Goal: Feedback & Contribution: Leave review/rating

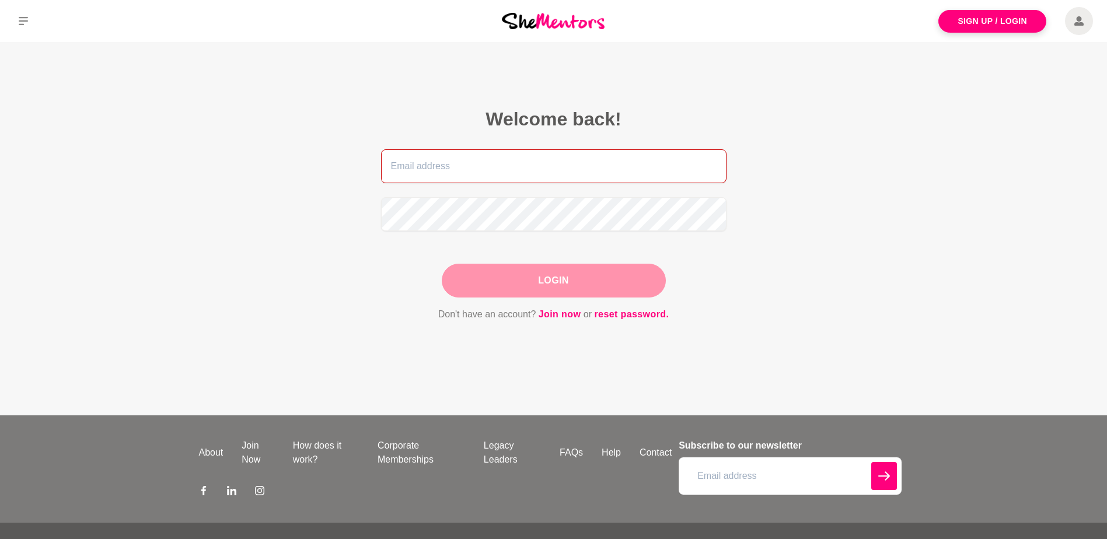
type input "[EMAIL_ADDRESS][DOMAIN_NAME]"
click at [617, 282] on button "Login" at bounding box center [554, 281] width 224 height 34
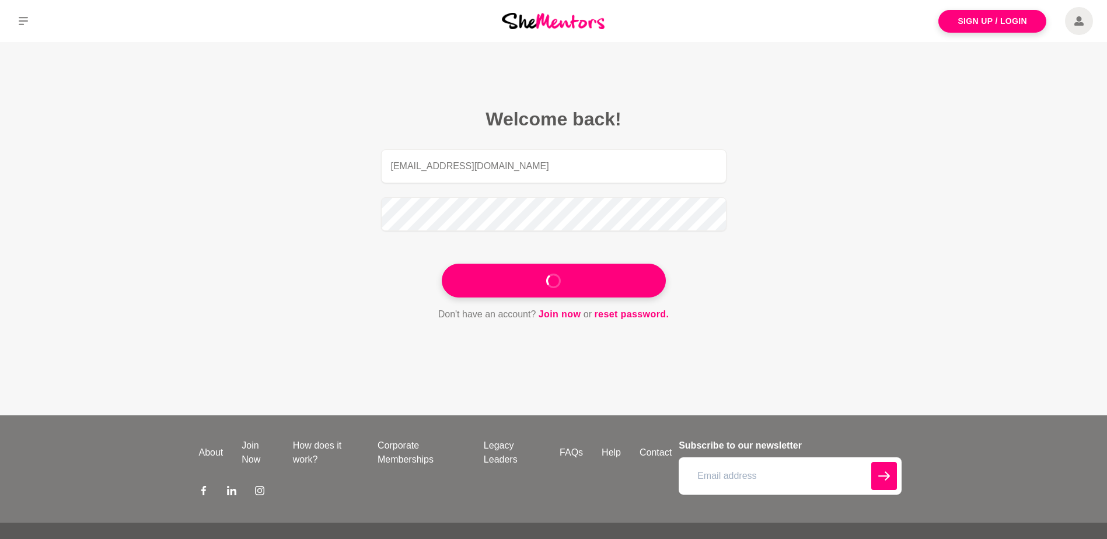
type input "[EMAIL_ADDRESS][DOMAIN_NAME]"
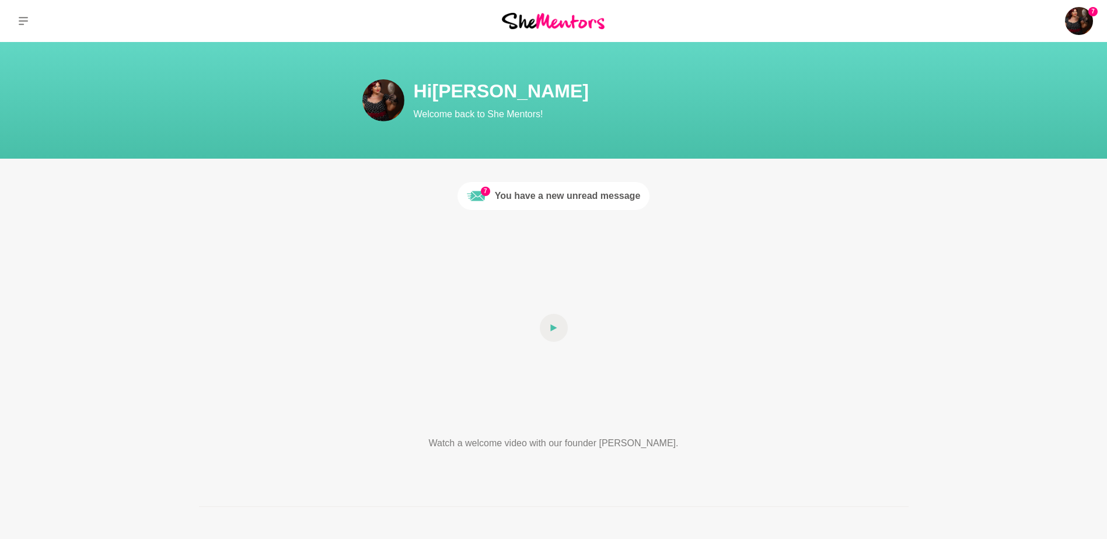
click at [540, 194] on div "You have a new unread message" at bounding box center [568, 196] width 146 height 14
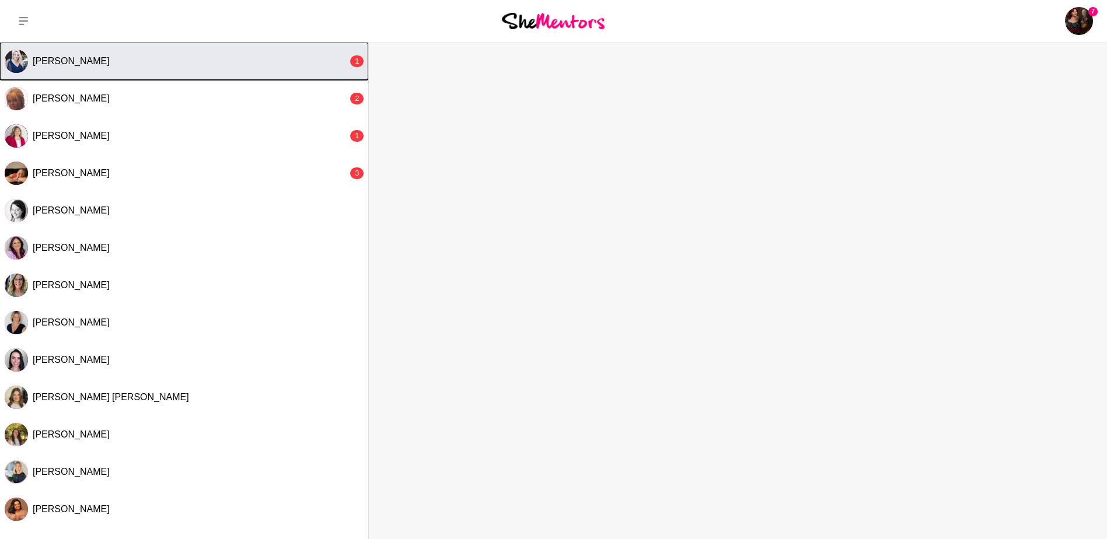
click at [99, 63] on div "[PERSON_NAME]" at bounding box center [190, 61] width 315 height 12
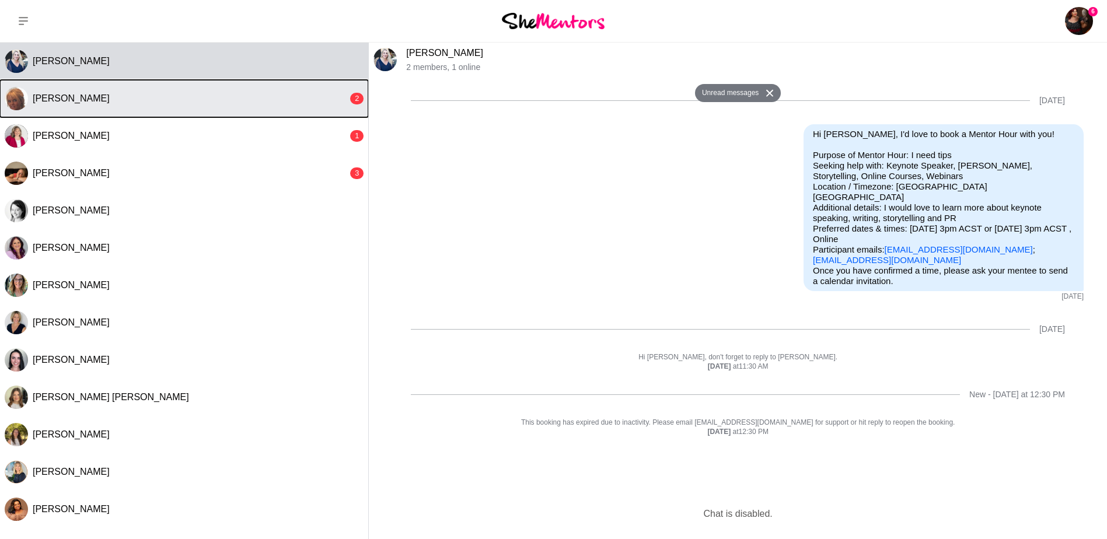
click at [87, 101] on span "[PERSON_NAME]" at bounding box center [71, 98] width 77 height 10
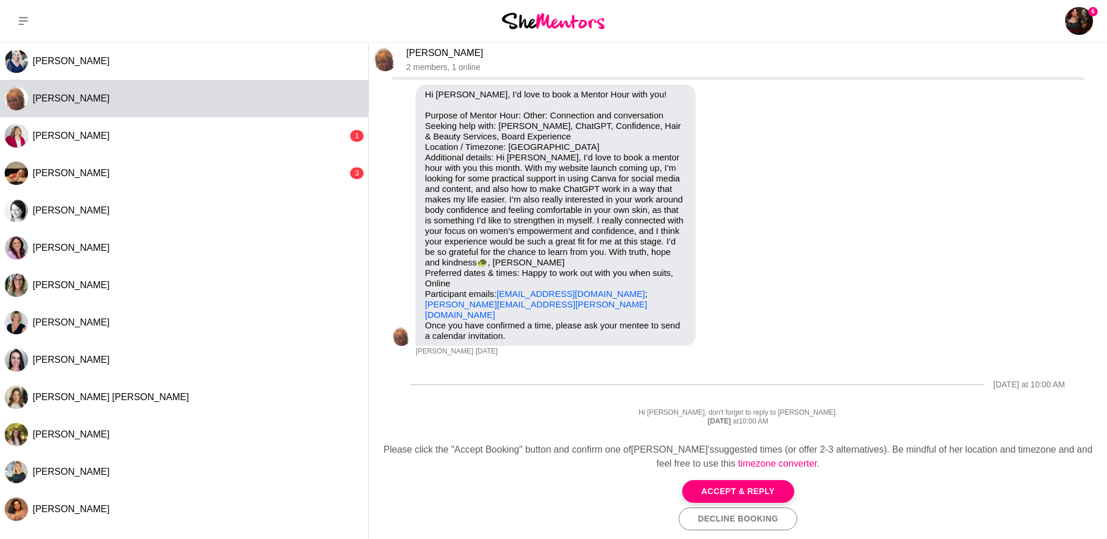
scroll to position [57, 0]
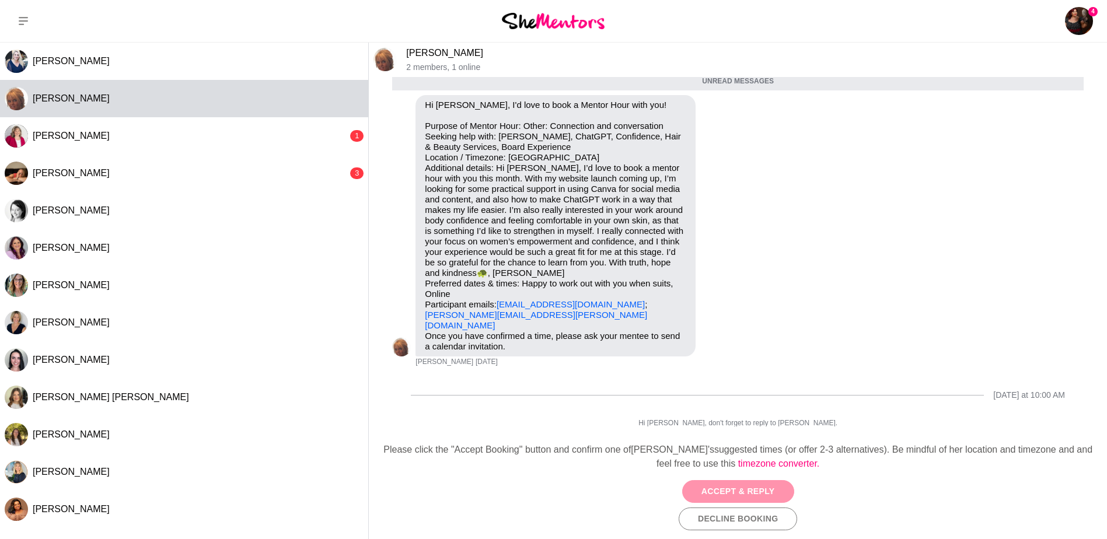
click at [754, 489] on button "Accept & Reply" at bounding box center [738, 491] width 112 height 23
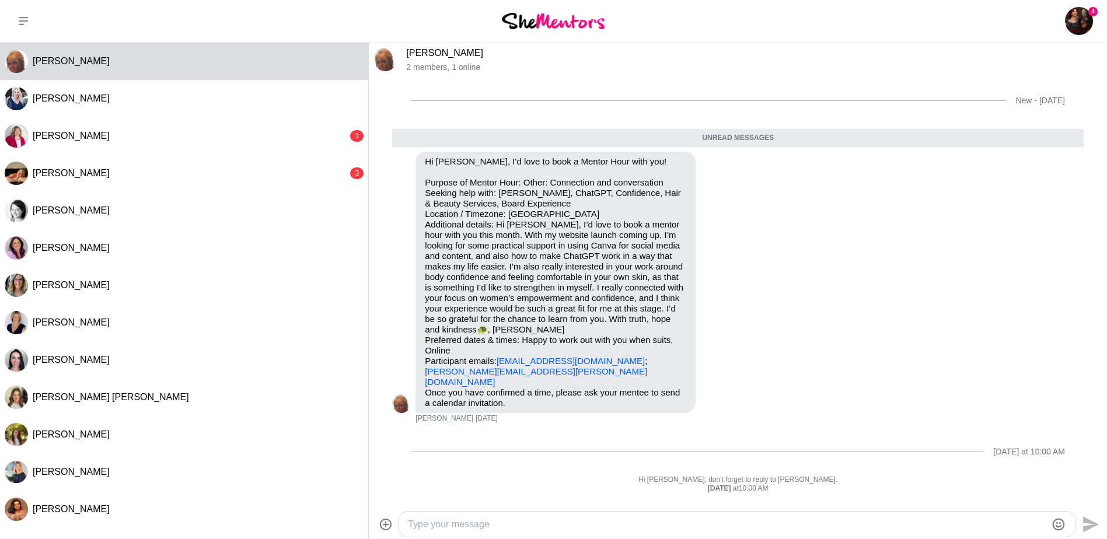
scroll to position [47, 0]
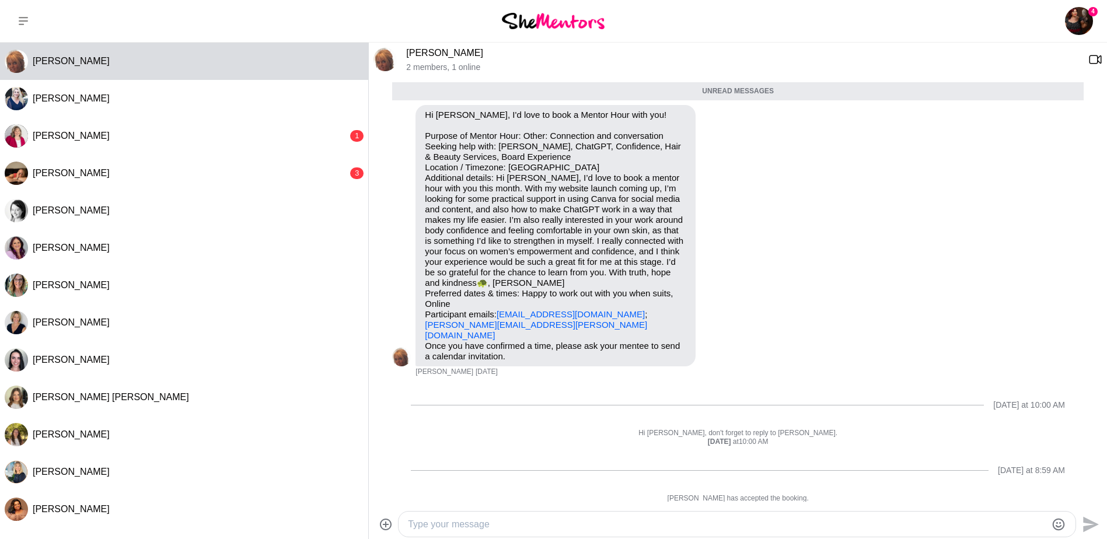
click at [432, 522] on textarea "Type your message" at bounding box center [727, 524] width 638 height 14
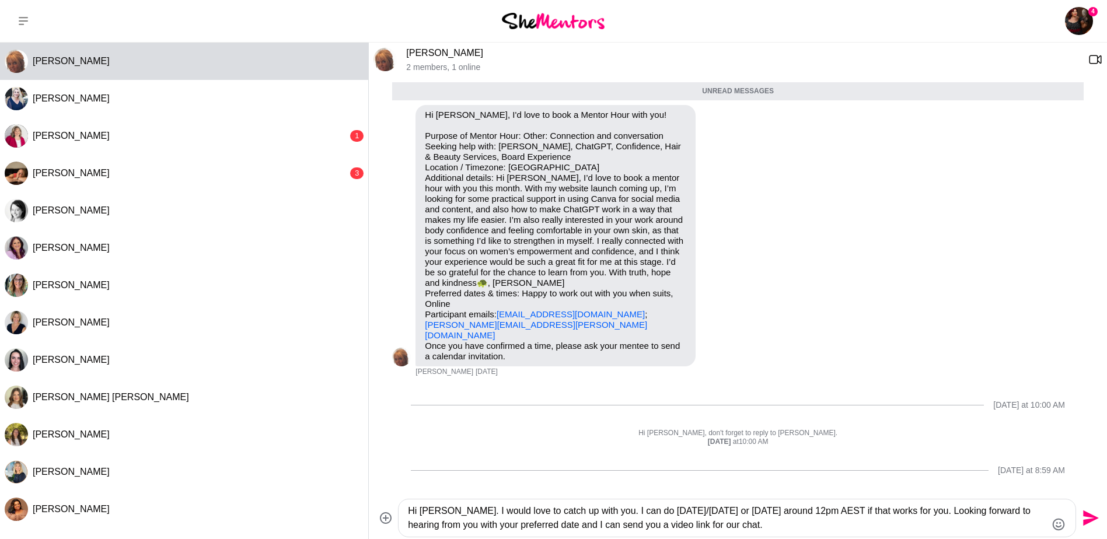
click at [458, 511] on textarea "Hi [PERSON_NAME]. I would love to catch up with you. I can do [DATE]/[DATE] or …" at bounding box center [727, 518] width 638 height 28
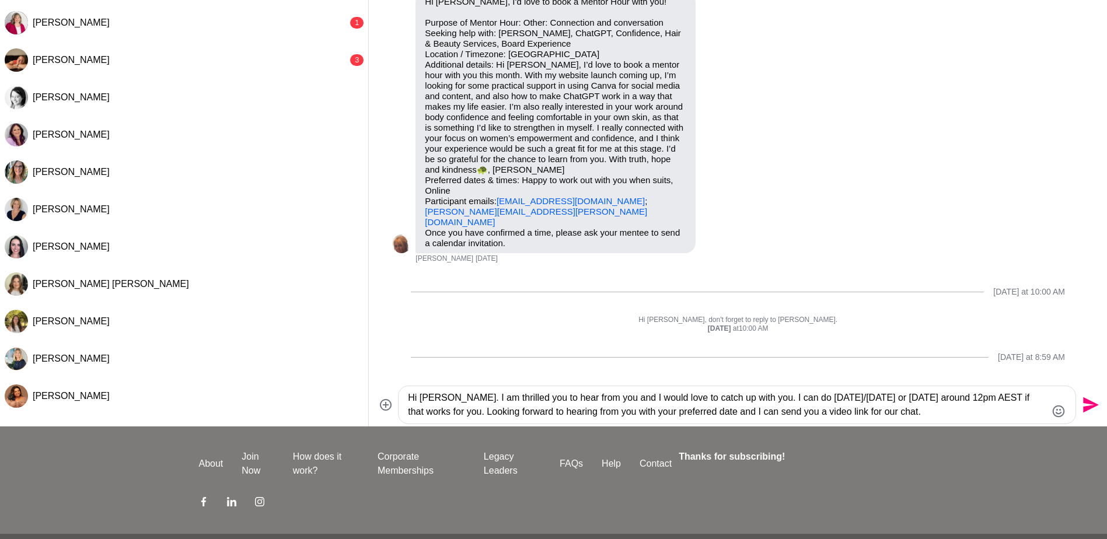
scroll to position [117, 0]
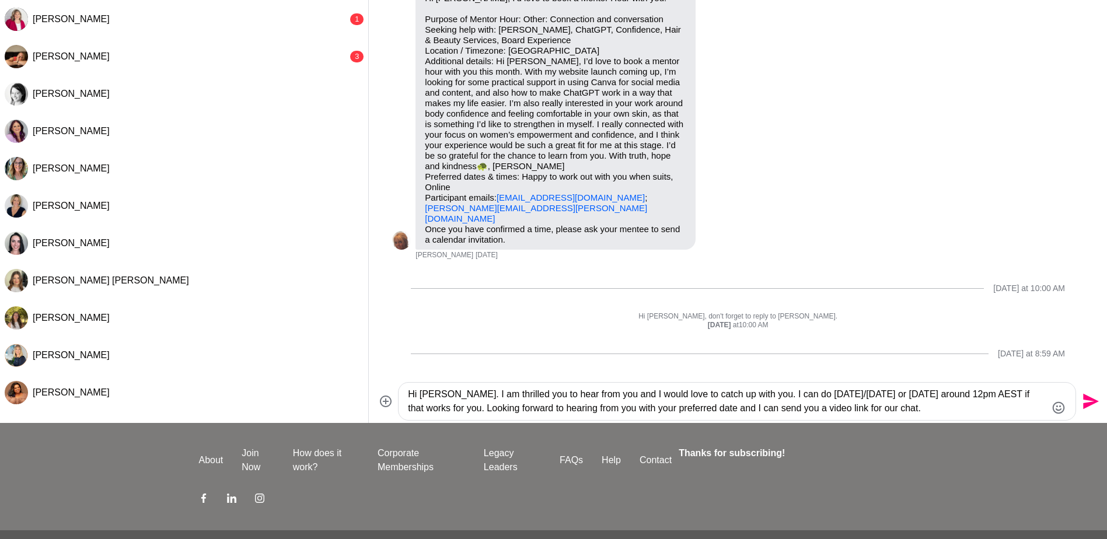
click at [910, 411] on textarea "Hi [PERSON_NAME]. I am thrilled you to hear from you and I would love to catch …" at bounding box center [727, 401] width 638 height 28
click at [1059, 408] on icon "Emoji picker" at bounding box center [1058, 408] width 14 height 14
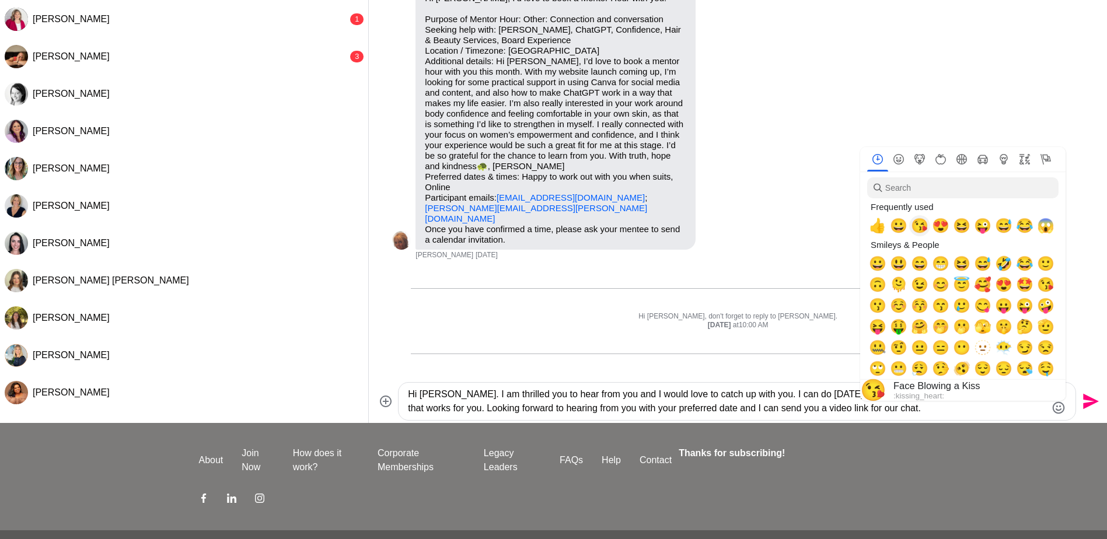
click at [919, 226] on span "😘" at bounding box center [920, 226] width 18 height 16
click at [810, 247] on div "Reply Pin Mark as unread Flag Mute Hi [PERSON_NAME], I'd love to book a Mentor …" at bounding box center [737, 124] width 691 height 272
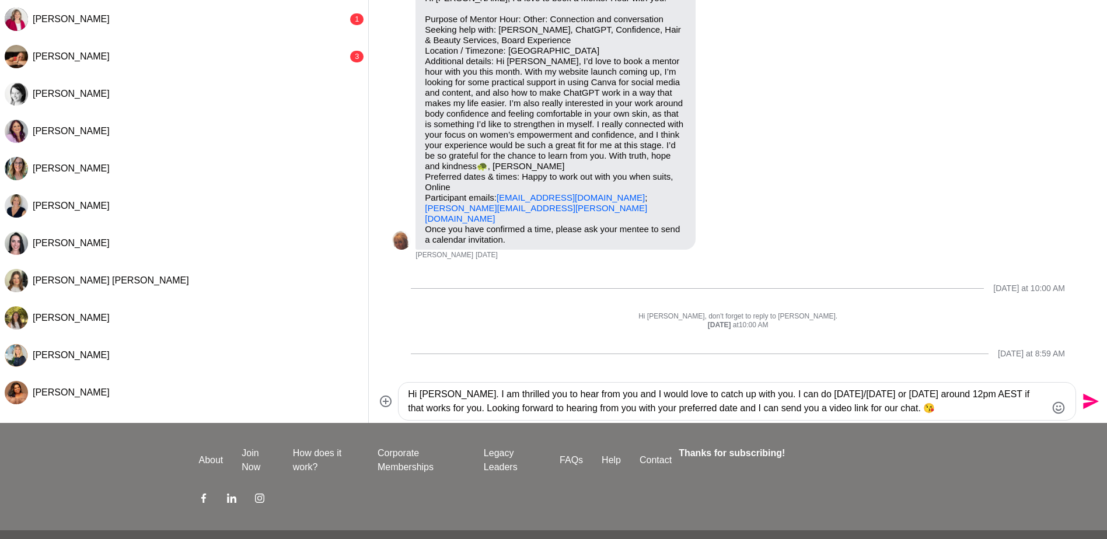
click at [468, 408] on textarea "Hi [PERSON_NAME]. I am thrilled you to hear from you and I would love to catch …" at bounding box center [727, 401] width 638 height 28
type textarea "Hi [PERSON_NAME]. I am thrilled you to hear from you and I would love to catch …"
click at [1090, 398] on icon "Send" at bounding box center [1091, 402] width 16 height 16
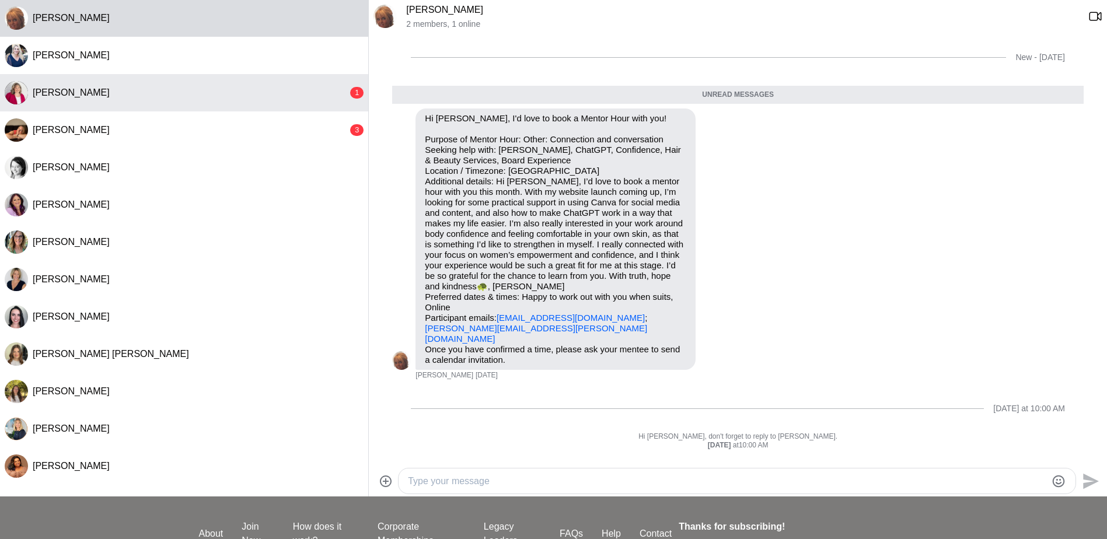
scroll to position [0, 0]
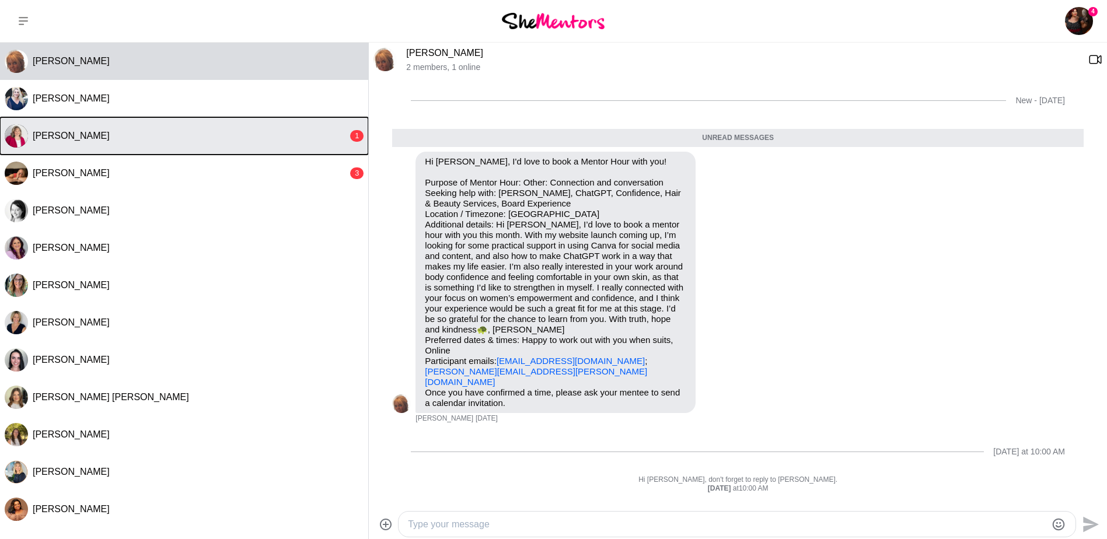
click at [108, 135] on span "[PERSON_NAME]" at bounding box center [71, 136] width 77 height 10
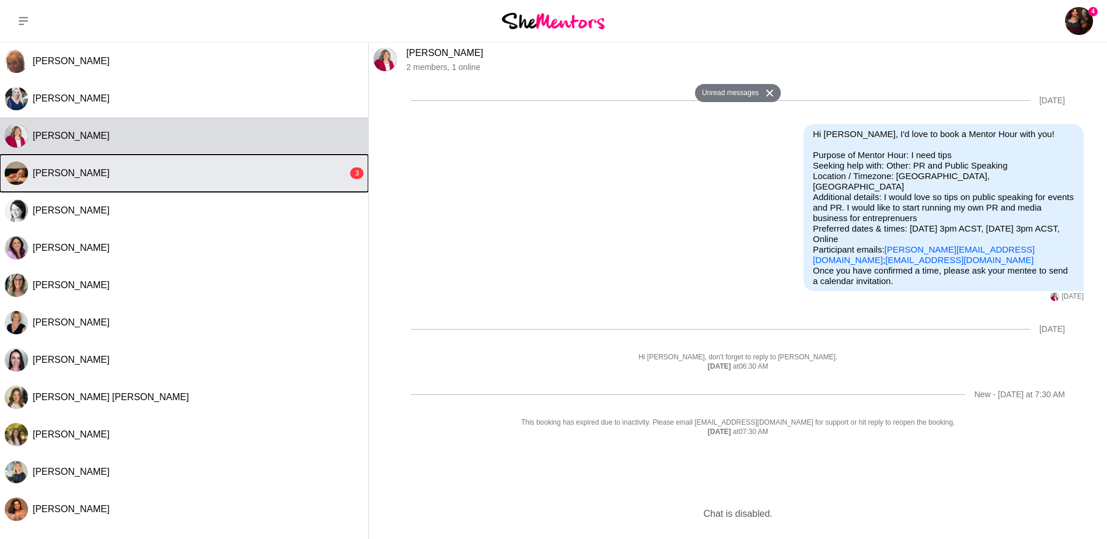
click at [103, 166] on button "[PERSON_NAME] 3" at bounding box center [184, 173] width 368 height 37
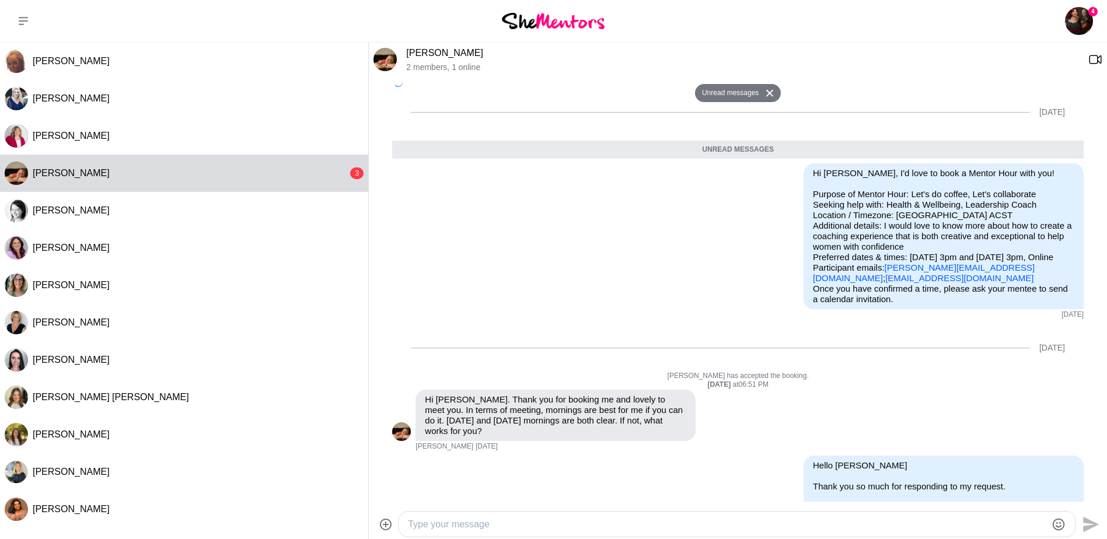
scroll to position [207, 0]
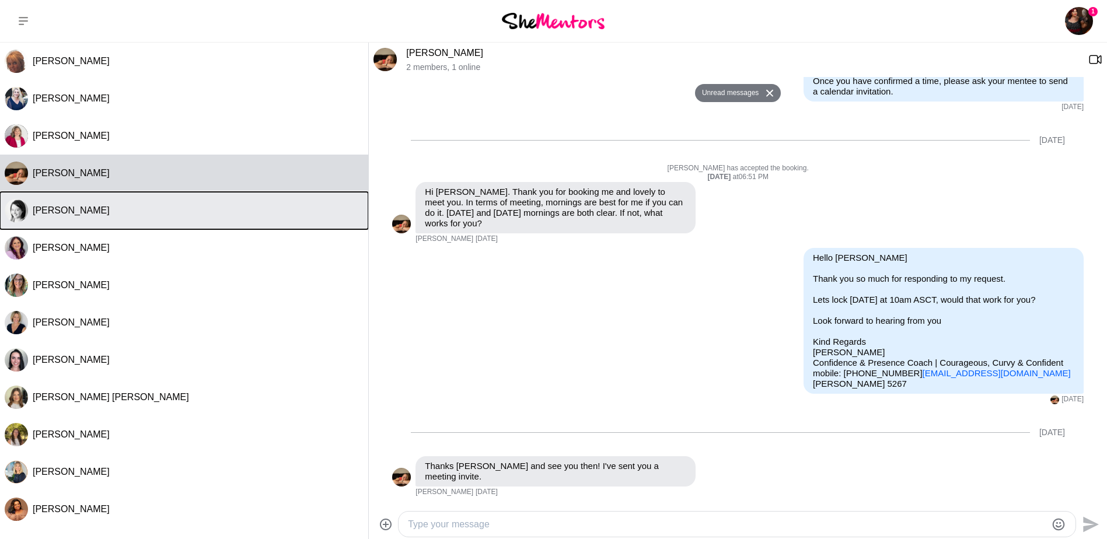
click at [92, 214] on div "[PERSON_NAME]" at bounding box center [198, 211] width 331 height 12
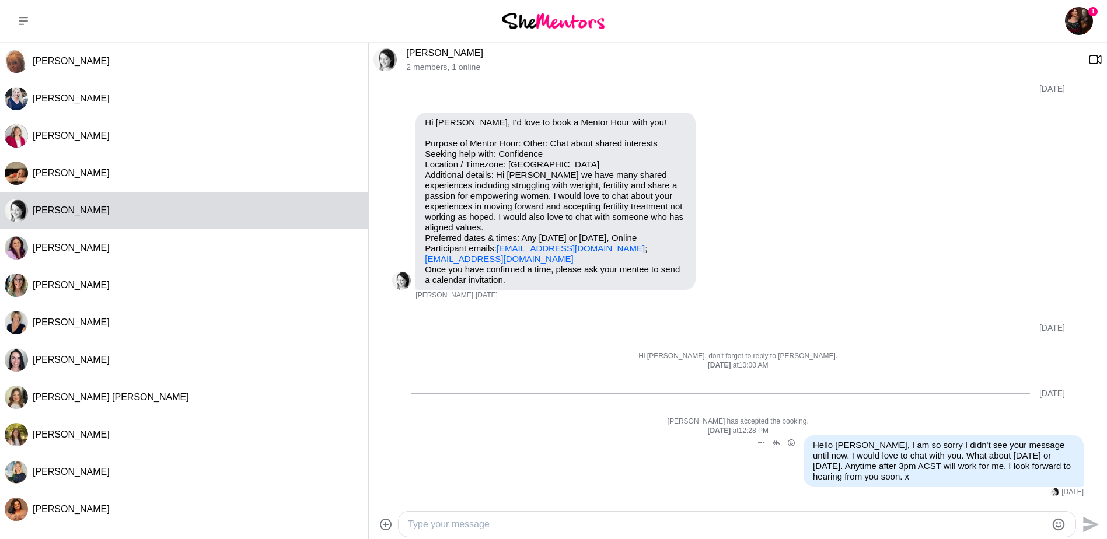
scroll to position [0, 0]
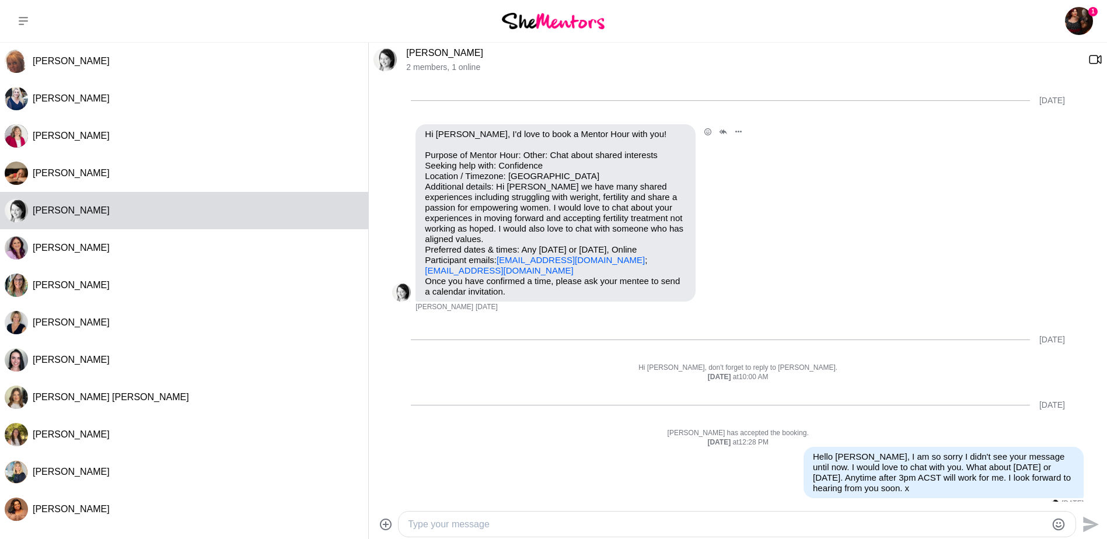
click at [464, 269] on link "[EMAIL_ADDRESS][DOMAIN_NAME]" at bounding box center [499, 270] width 148 height 10
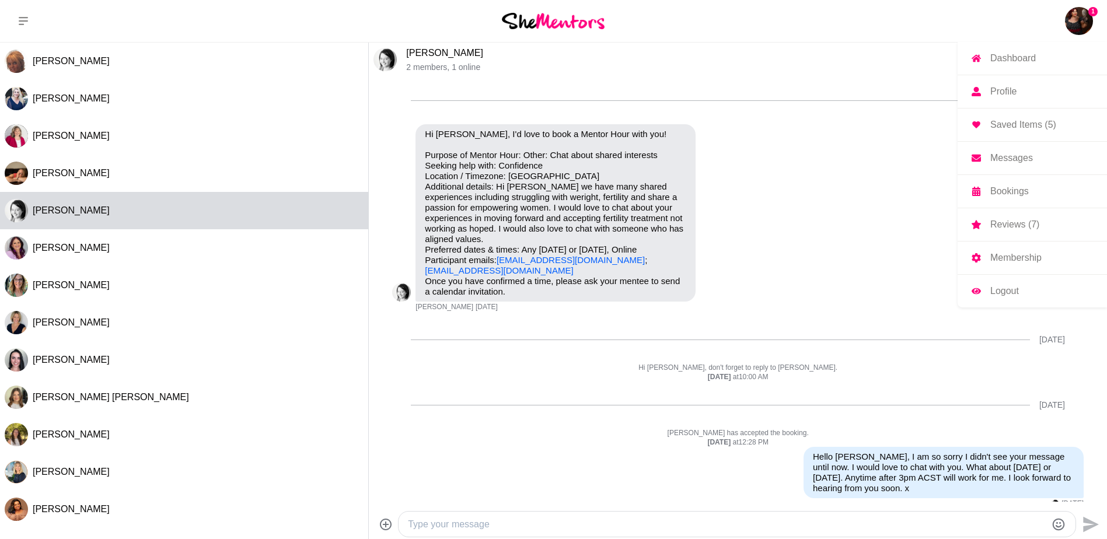
click at [1010, 228] on p "Reviews (7)" at bounding box center [1014, 224] width 49 height 9
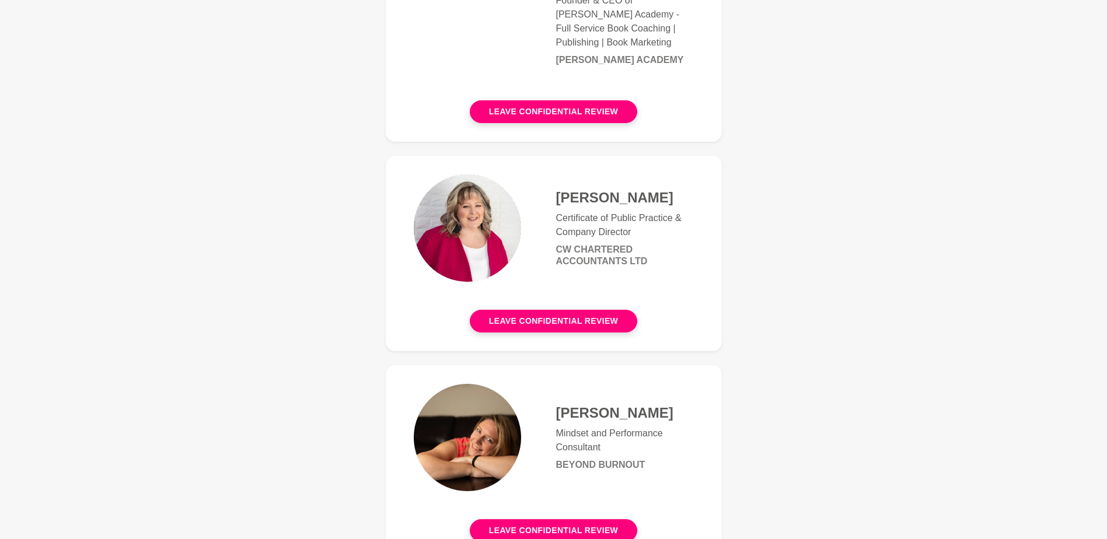
scroll to position [292, 0]
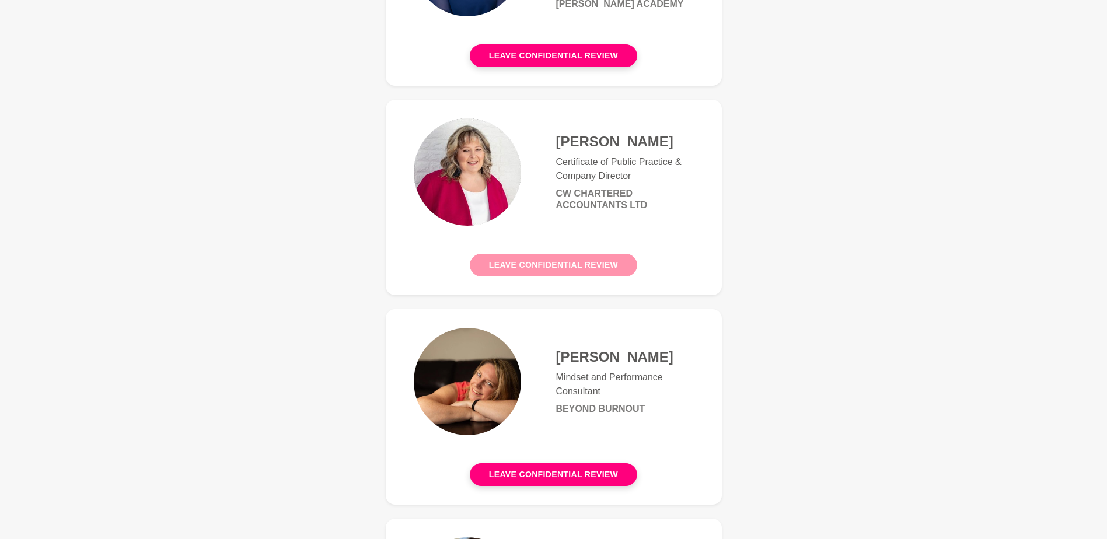
click at [538, 268] on button "Leave confidential review" at bounding box center [553, 265] width 167 height 23
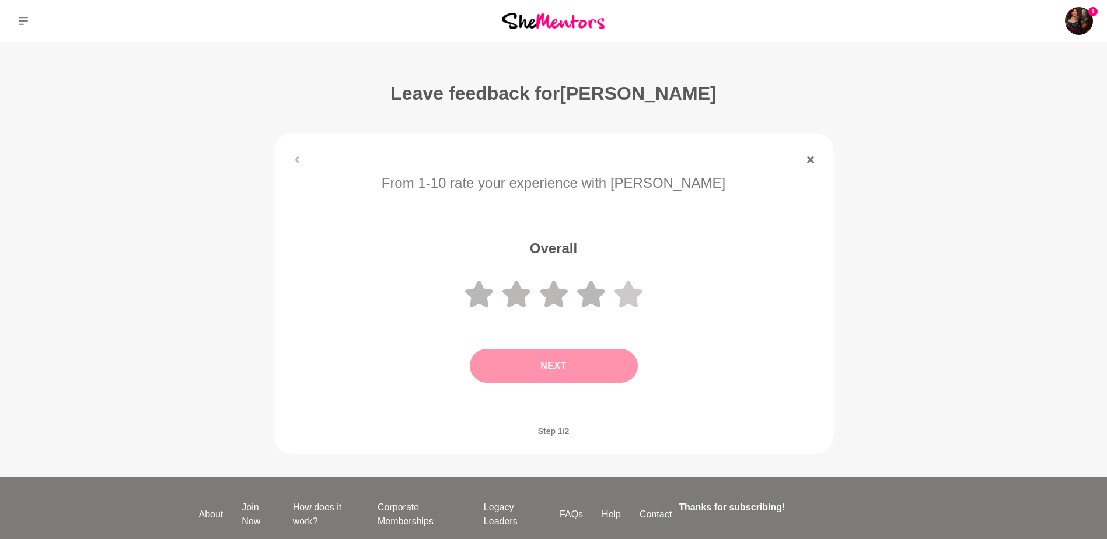
click at [630, 293] on icon at bounding box center [628, 294] width 28 height 27
click at [575, 359] on button "Next" at bounding box center [554, 366] width 168 height 34
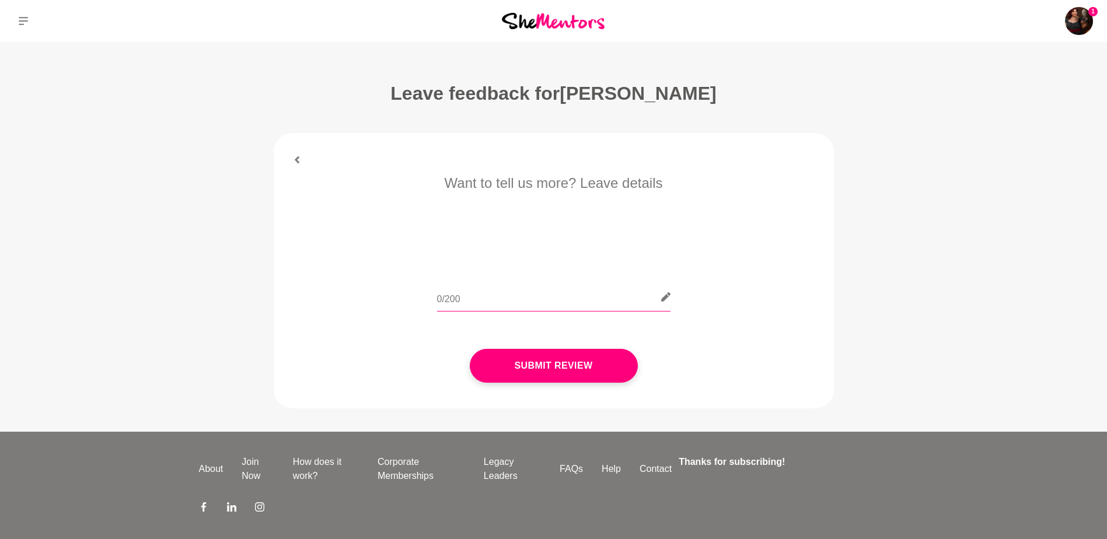
click at [449, 292] on input "text" at bounding box center [553, 297] width 233 height 29
click at [662, 300] on icon at bounding box center [664, 296] width 9 height 9
click at [634, 302] on input "I had a lovely chat with [PERSON_NAME]. She gave me some exceptional advice on …" at bounding box center [553, 297] width 233 height 29
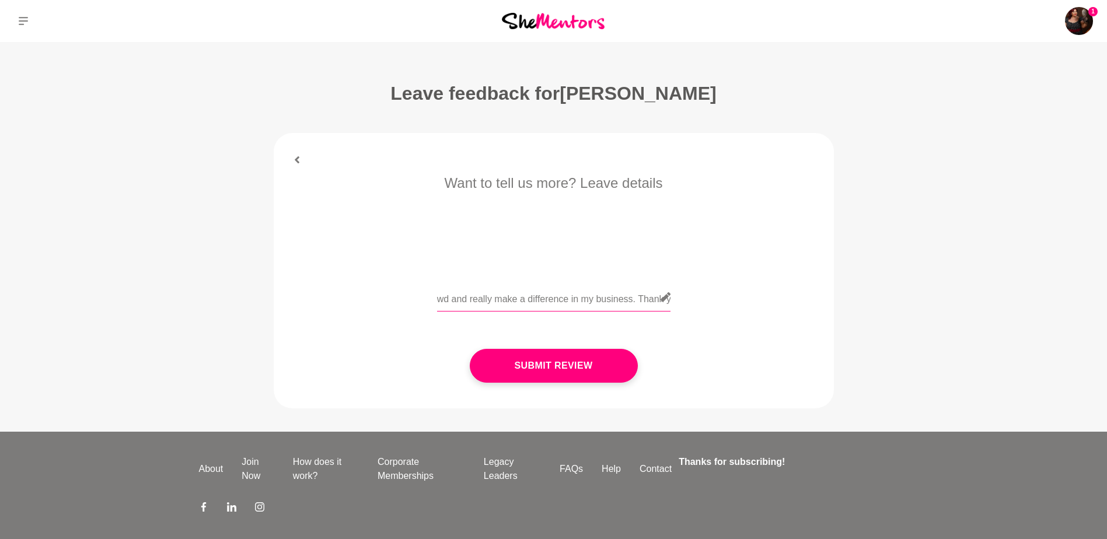
scroll to position [0, 1355]
type input "I had a lovely chat with [PERSON_NAME]. She gave me some exceptional advice on …"
click at [570, 366] on button "Submit Review" at bounding box center [554, 366] width 168 height 34
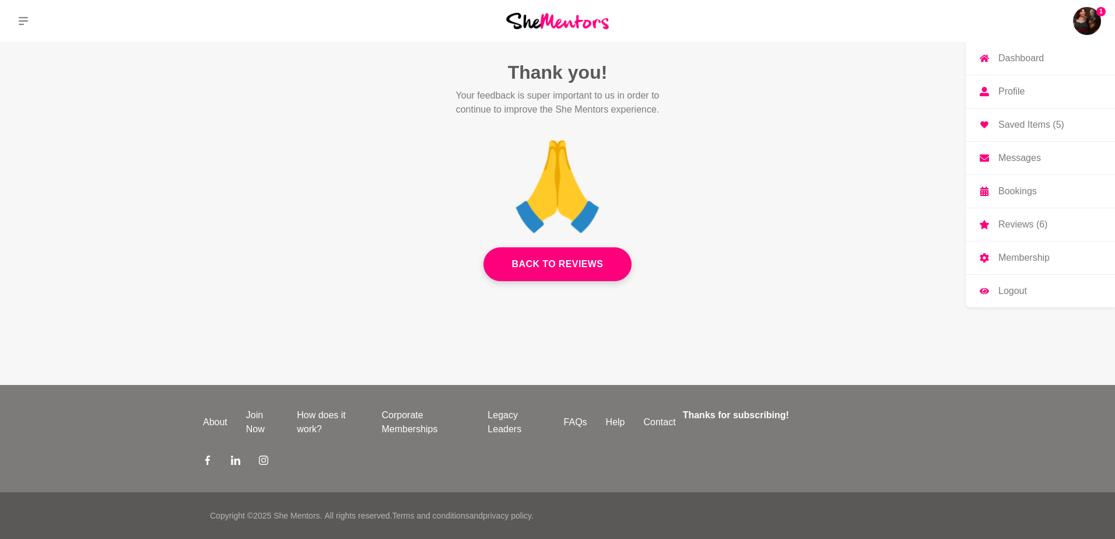
click at [1082, 19] on img at bounding box center [1087, 21] width 28 height 28
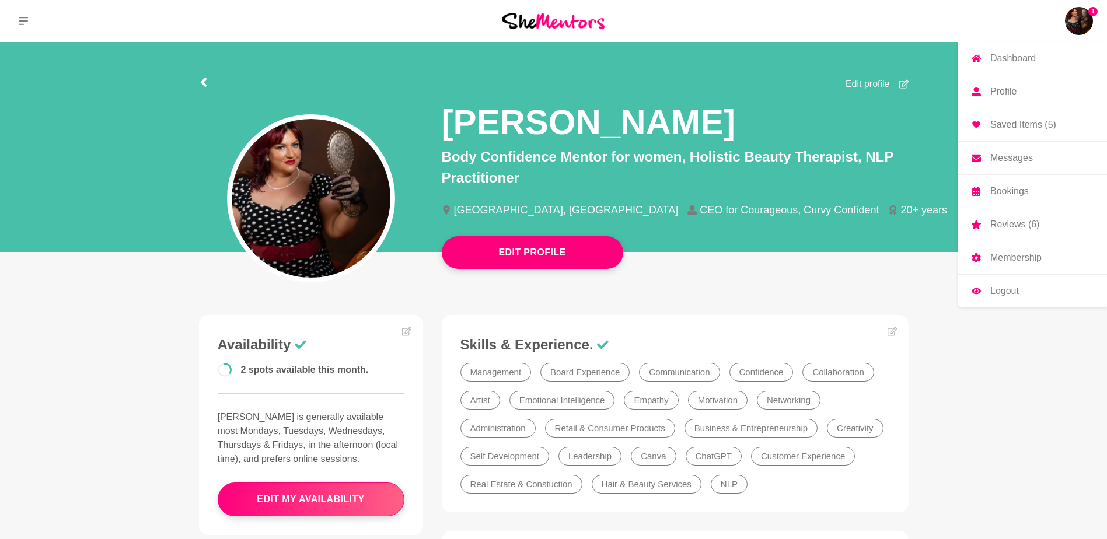
click at [1017, 225] on p "Reviews (6)" at bounding box center [1014, 224] width 49 height 9
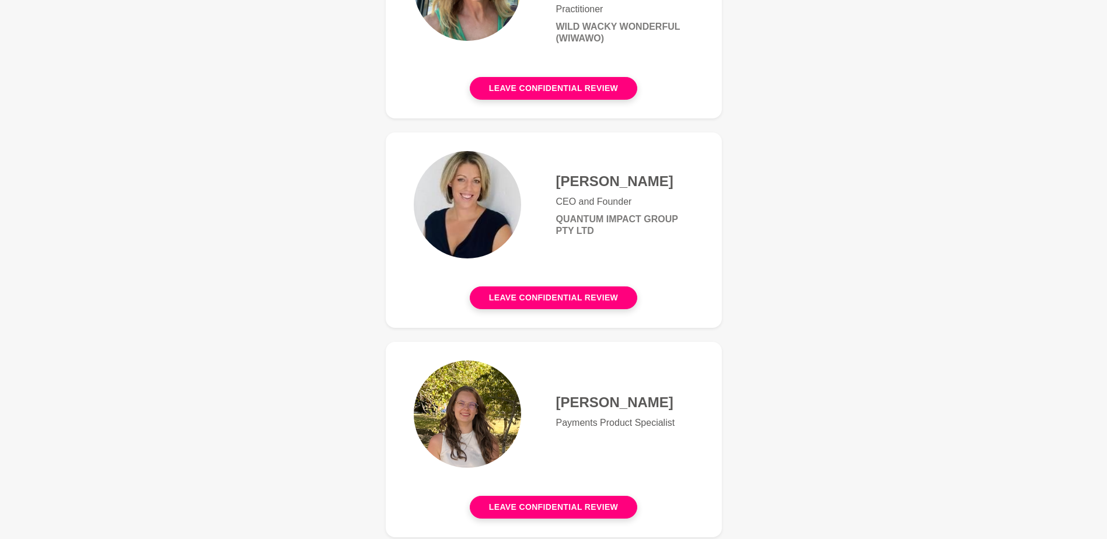
scroll to position [817, 0]
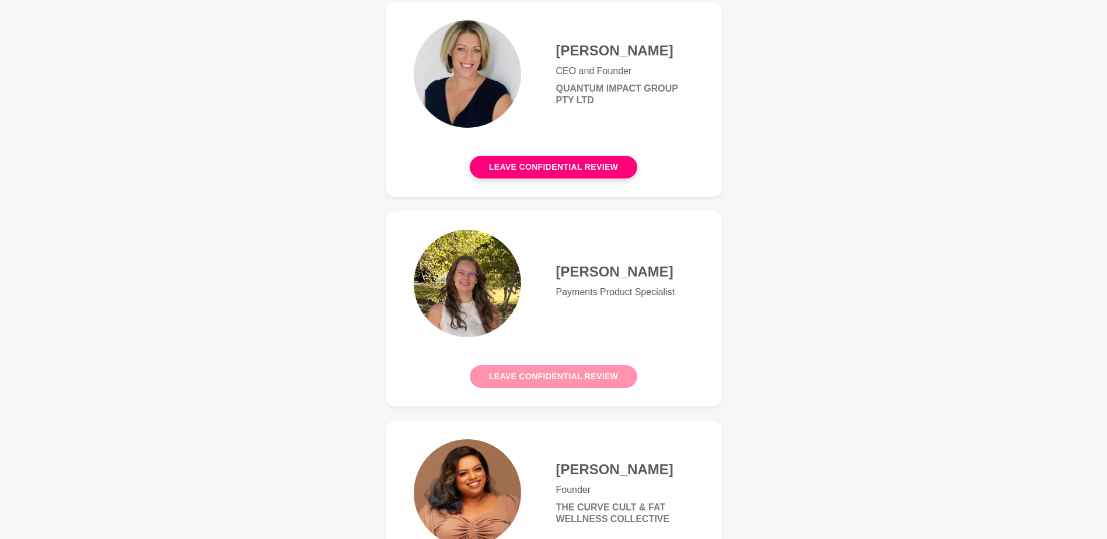
click at [542, 375] on button "Leave confidential review" at bounding box center [553, 376] width 167 height 23
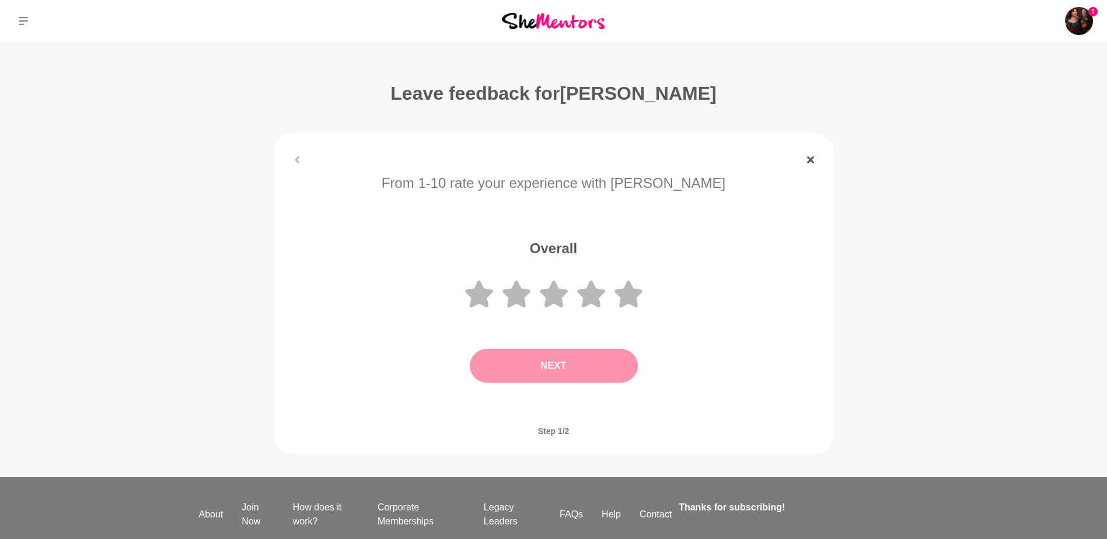
click at [809, 162] on icon at bounding box center [810, 159] width 7 height 7
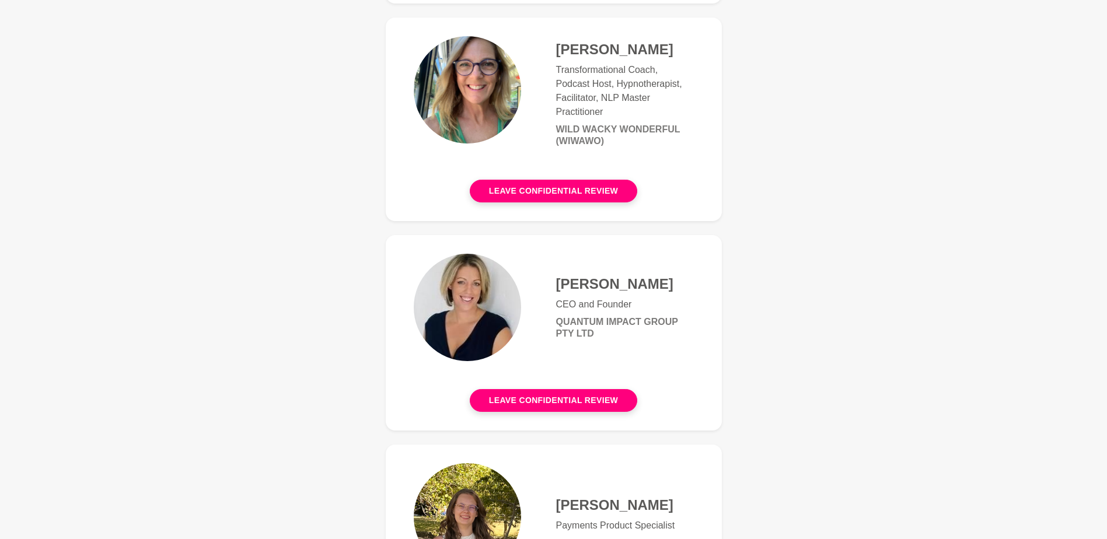
scroll to position [875, 0]
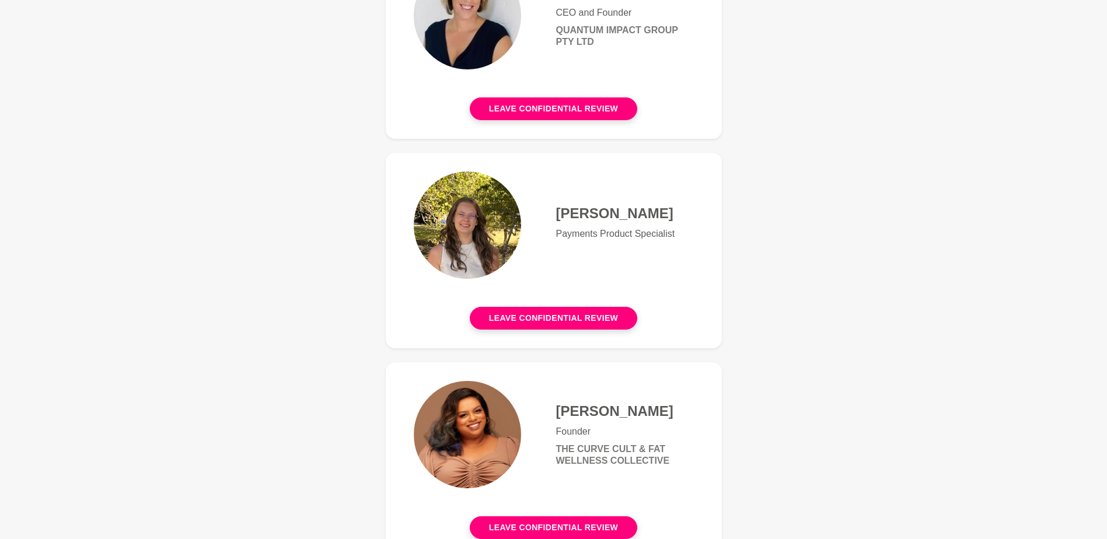
click at [585, 211] on h4 "[PERSON_NAME]" at bounding box center [625, 214] width 138 height 18
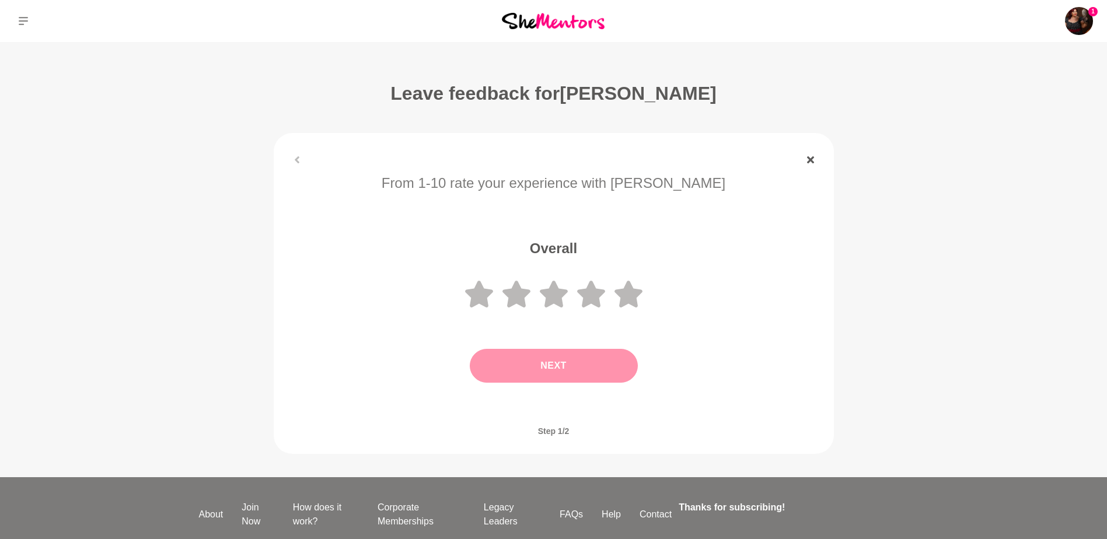
click at [810, 162] on icon at bounding box center [810, 159] width 7 height 7
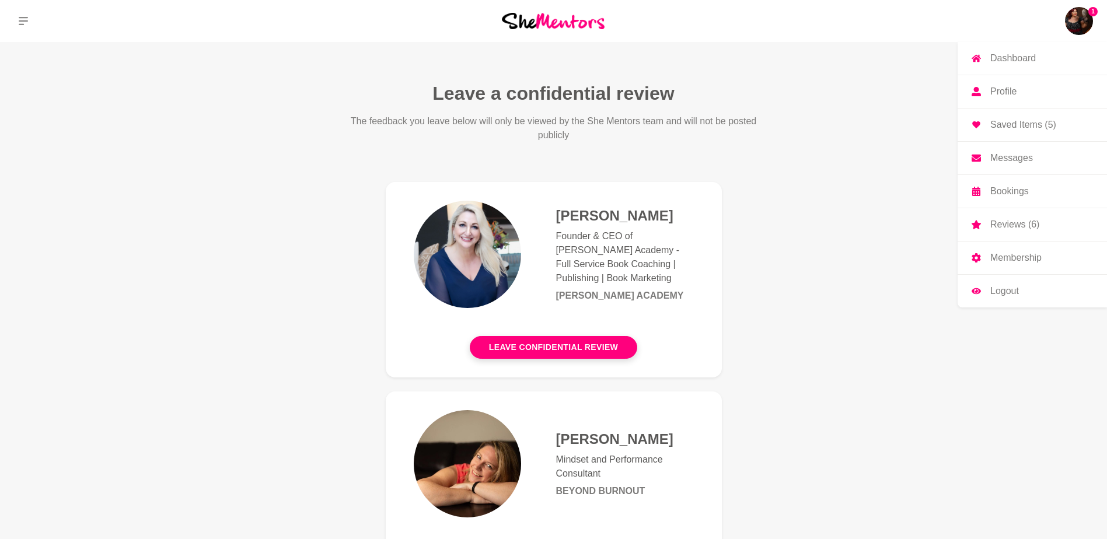
click at [1087, 18] on img at bounding box center [1079, 21] width 28 height 28
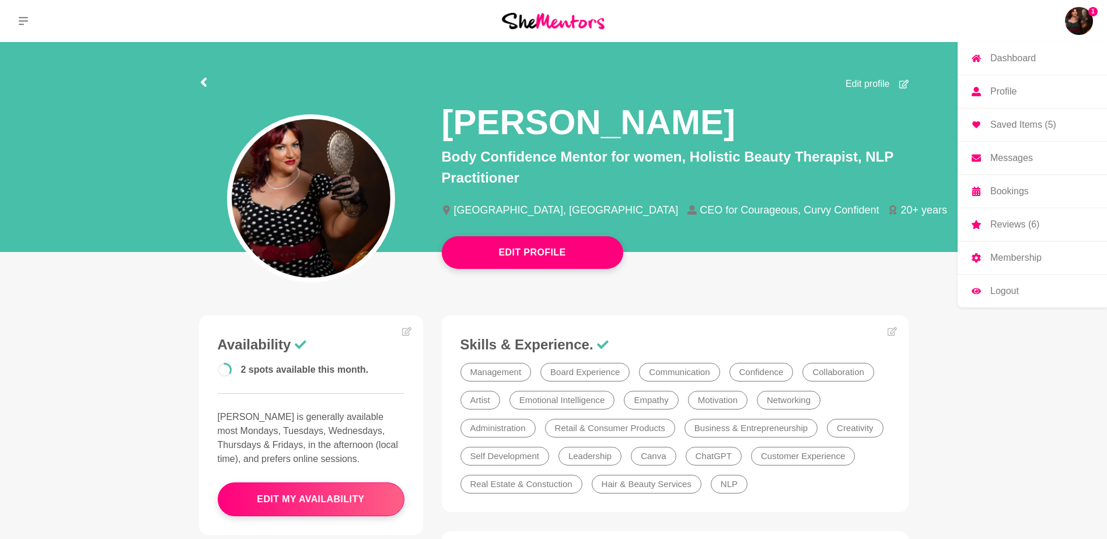
click at [1019, 156] on p "Messages" at bounding box center [1011, 157] width 43 height 9
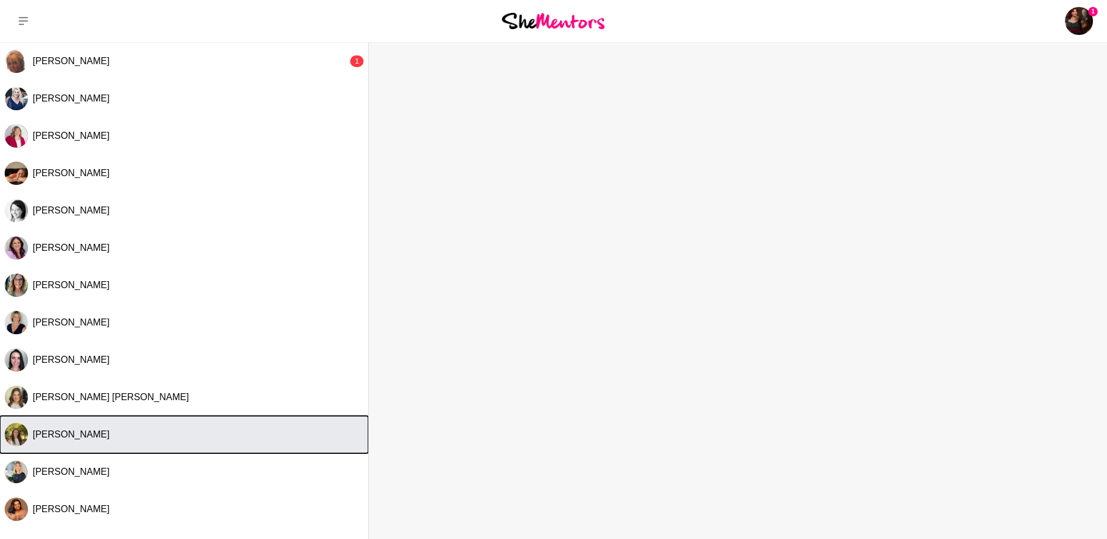
click at [75, 438] on span "[PERSON_NAME]" at bounding box center [71, 434] width 77 height 10
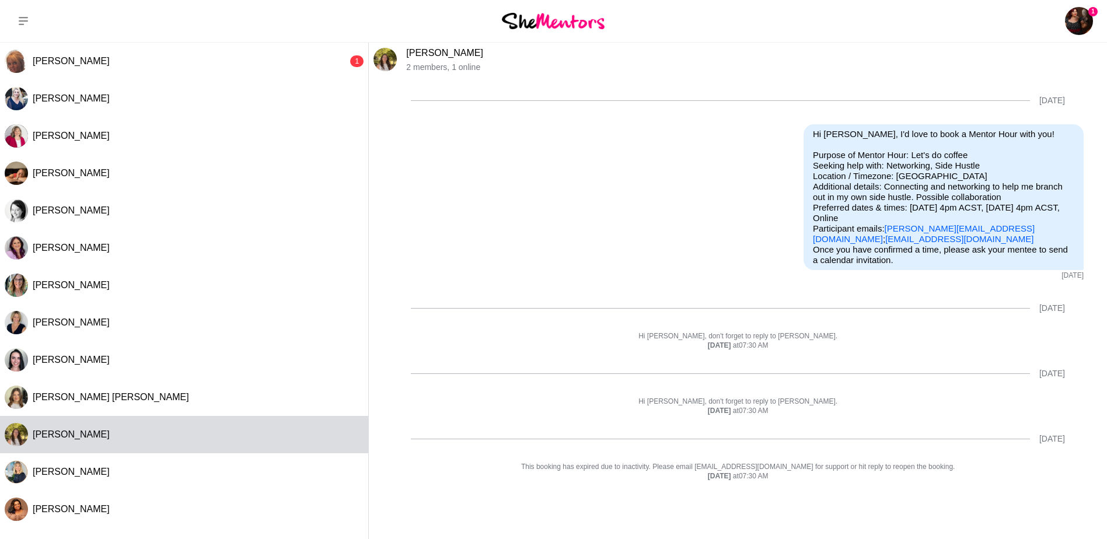
click at [426, 54] on link "[PERSON_NAME]" at bounding box center [444, 53] width 77 height 10
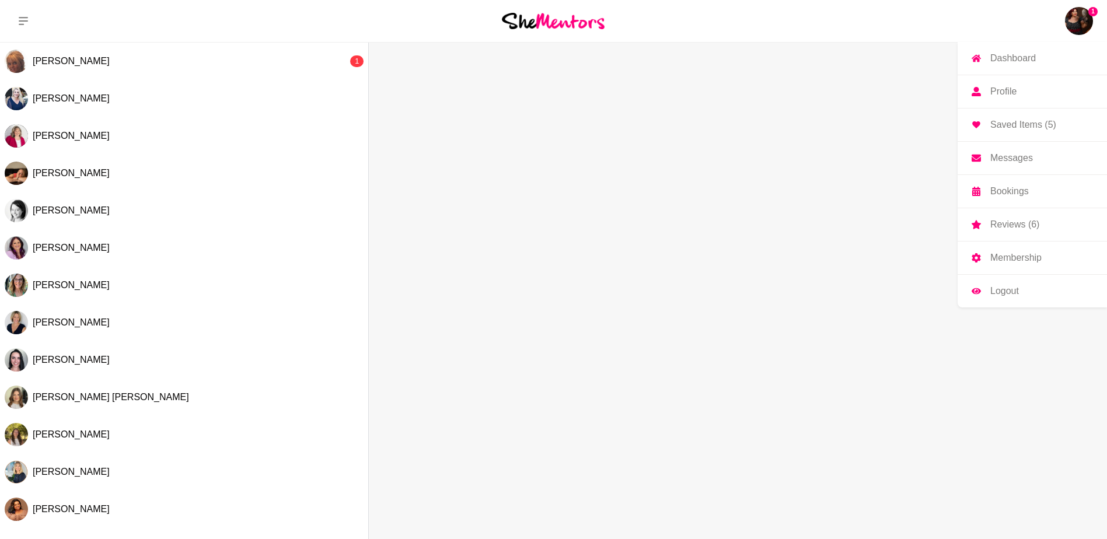
click at [1084, 18] on img at bounding box center [1079, 21] width 28 height 28
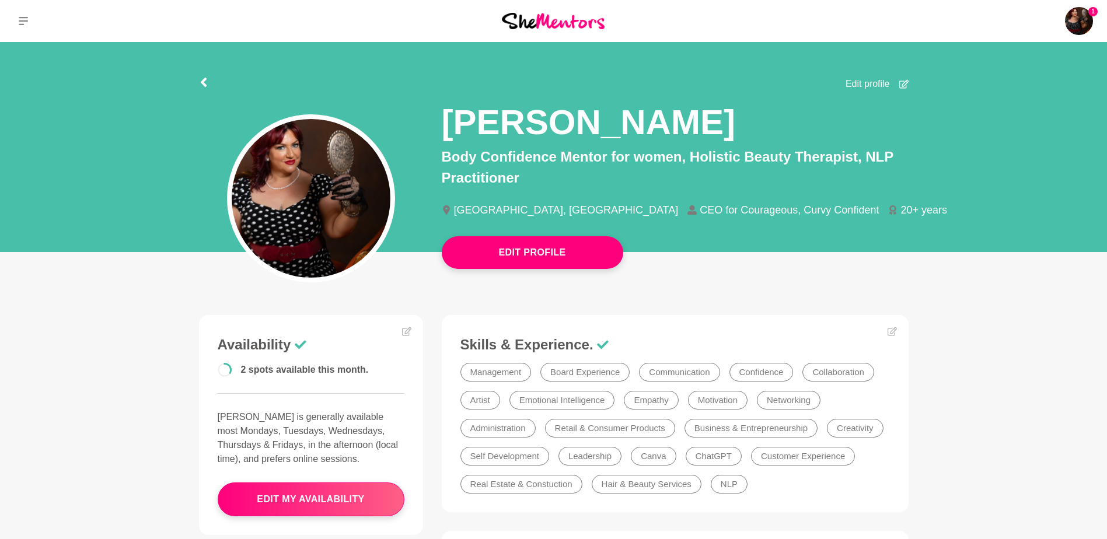
click at [582, 18] on img at bounding box center [553, 21] width 103 height 16
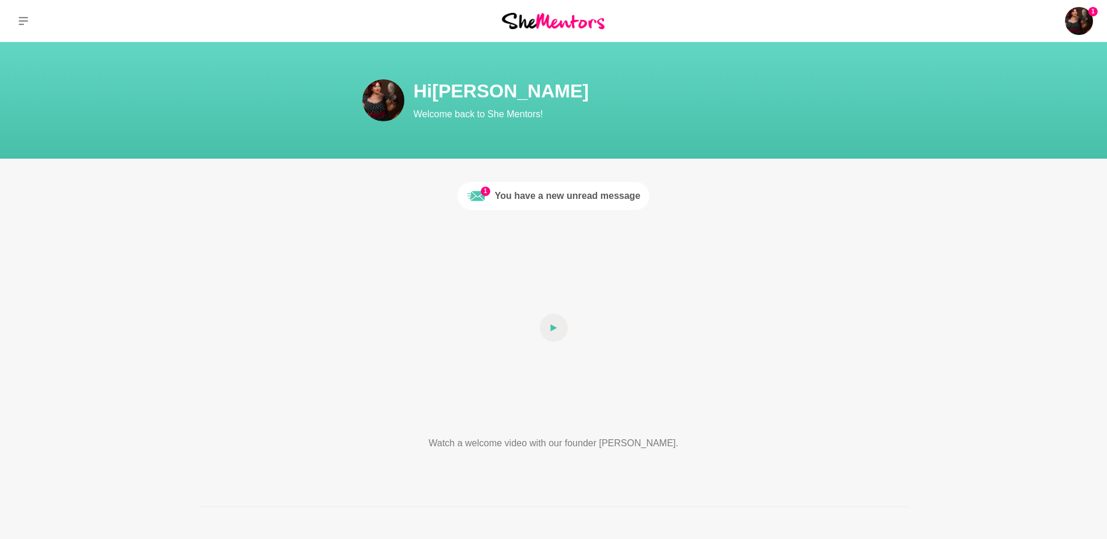
click at [529, 196] on div "You have a new unread message" at bounding box center [568, 196] width 146 height 14
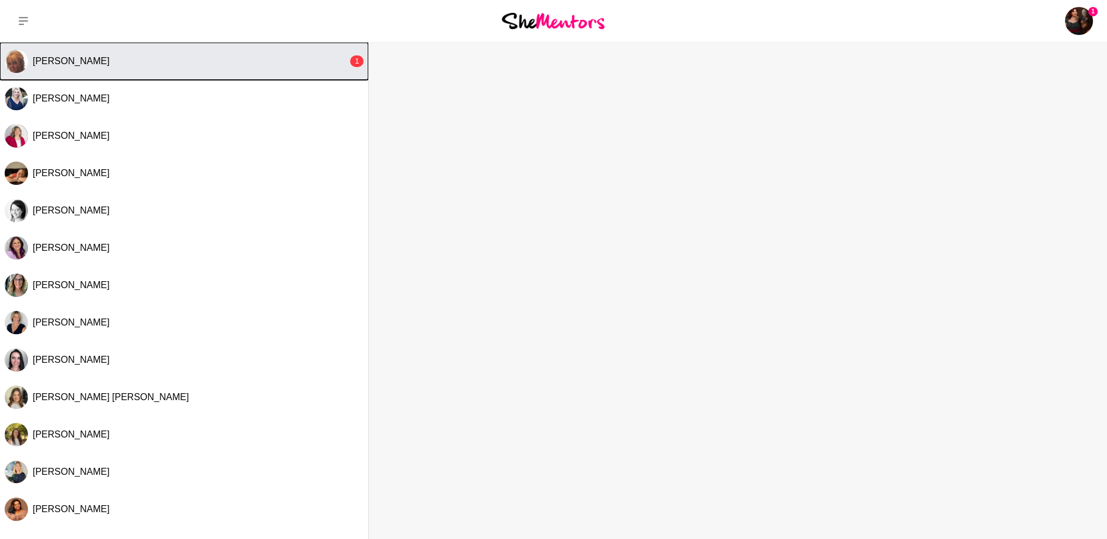
click at [69, 64] on span "[PERSON_NAME]" at bounding box center [71, 61] width 77 height 10
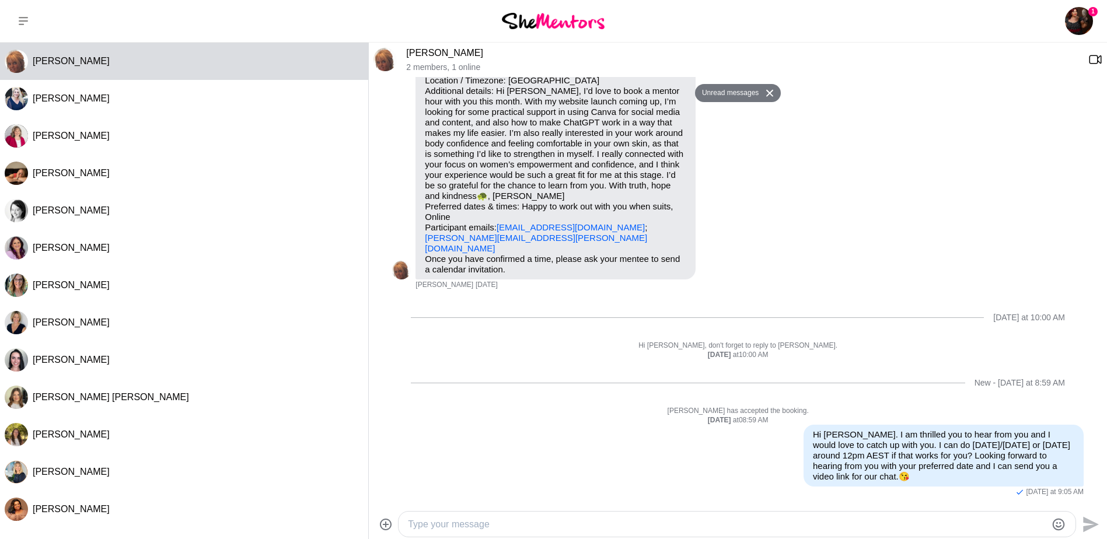
scroll to position [96, 0]
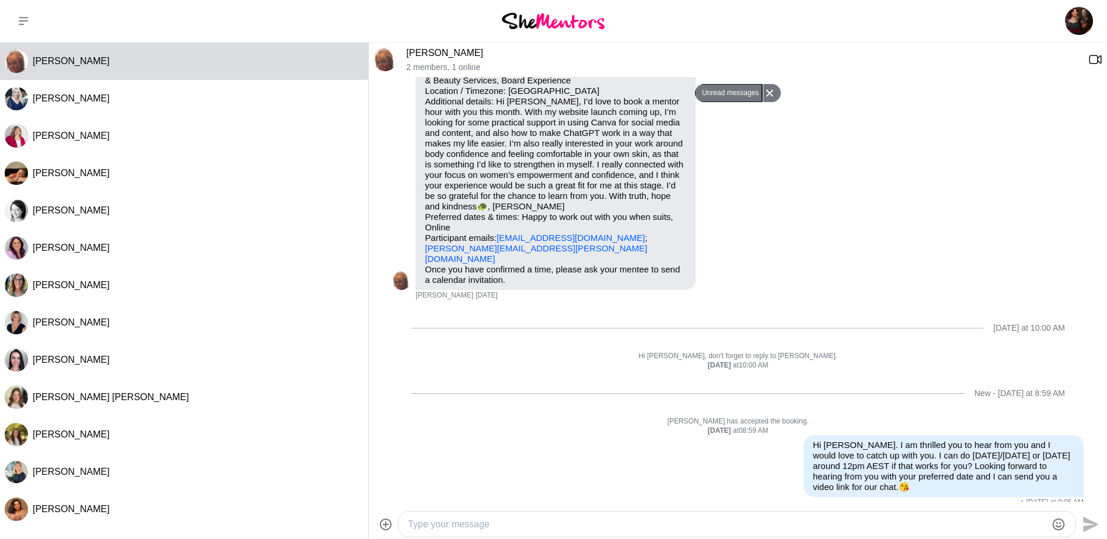
click at [716, 93] on button "Unread messages" at bounding box center [728, 93] width 67 height 19
click at [688, 203] on div "Hi [PERSON_NAME], I'd love to book a Mentor Hour with you! Purpose of Mentor Ho…" at bounding box center [555, 159] width 280 height 261
click at [613, 149] on p "Purpose of Mentor Hour: Other: Connection and conversation Seeking help with: […" at bounding box center [555, 159] width 261 height 210
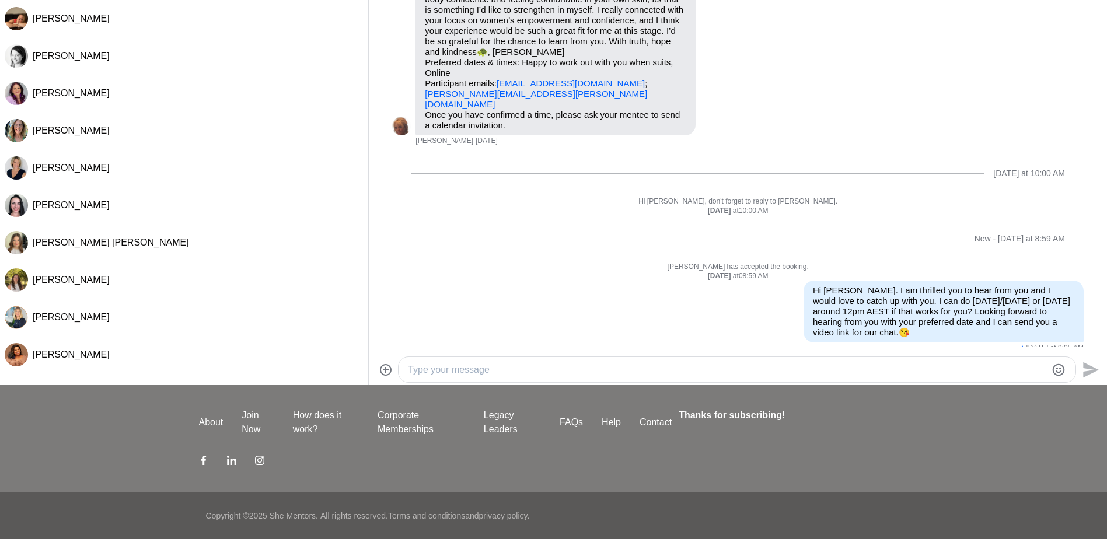
scroll to position [0, 0]
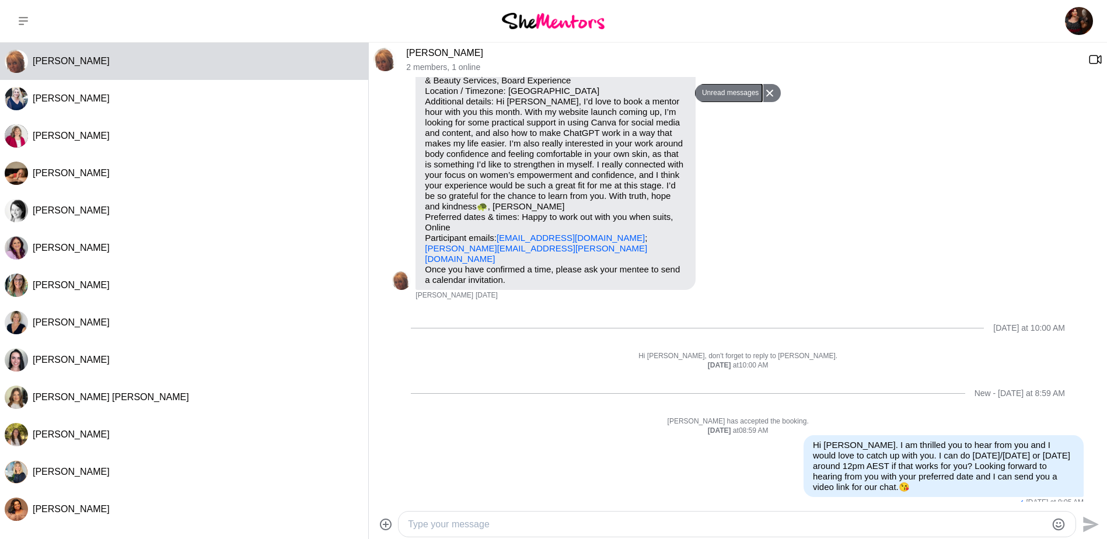
click at [723, 90] on button "Unread messages" at bounding box center [728, 93] width 67 height 19
click at [769, 92] on icon at bounding box center [769, 93] width 7 height 7
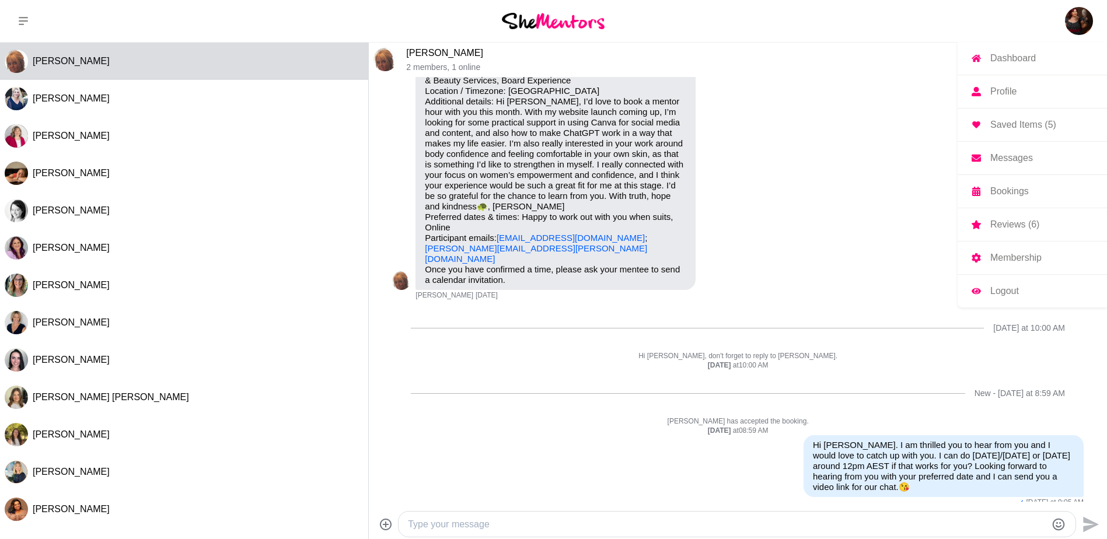
click at [1013, 189] on p "Bookings" at bounding box center [1009, 191] width 39 height 9
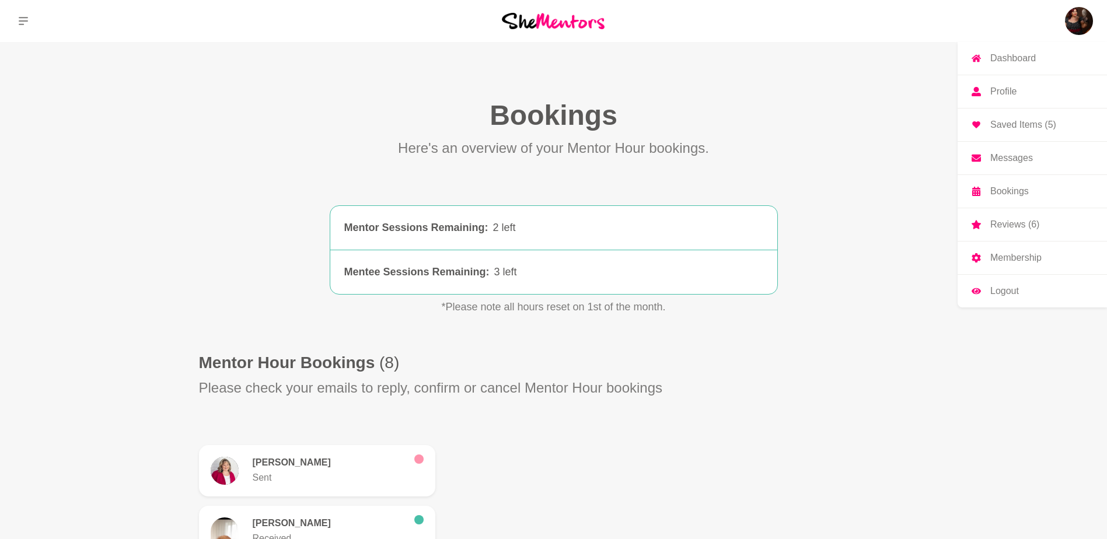
click at [1083, 23] on img at bounding box center [1079, 21] width 28 height 28
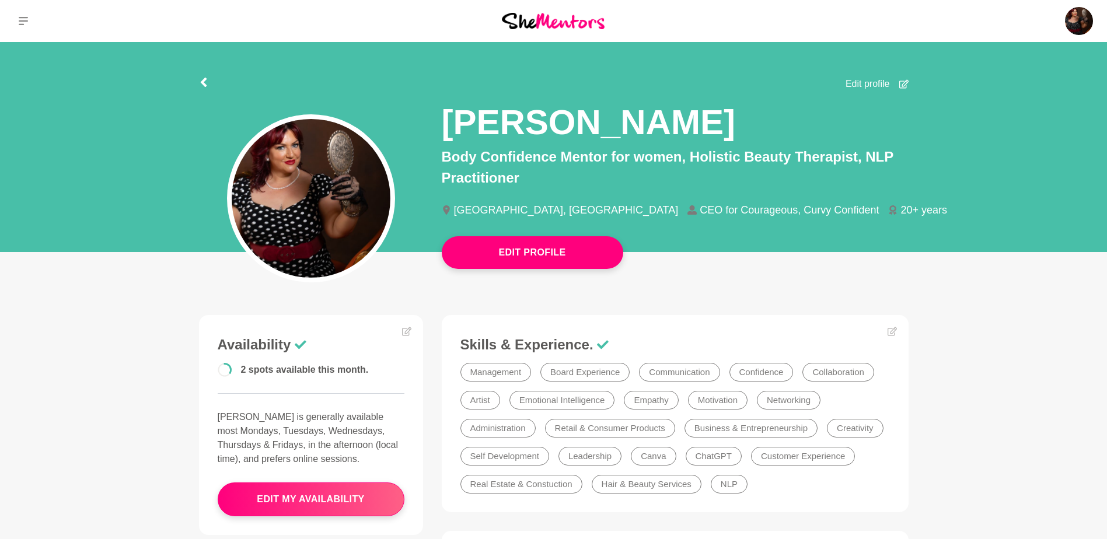
click at [567, 20] on img at bounding box center [553, 21] width 103 height 16
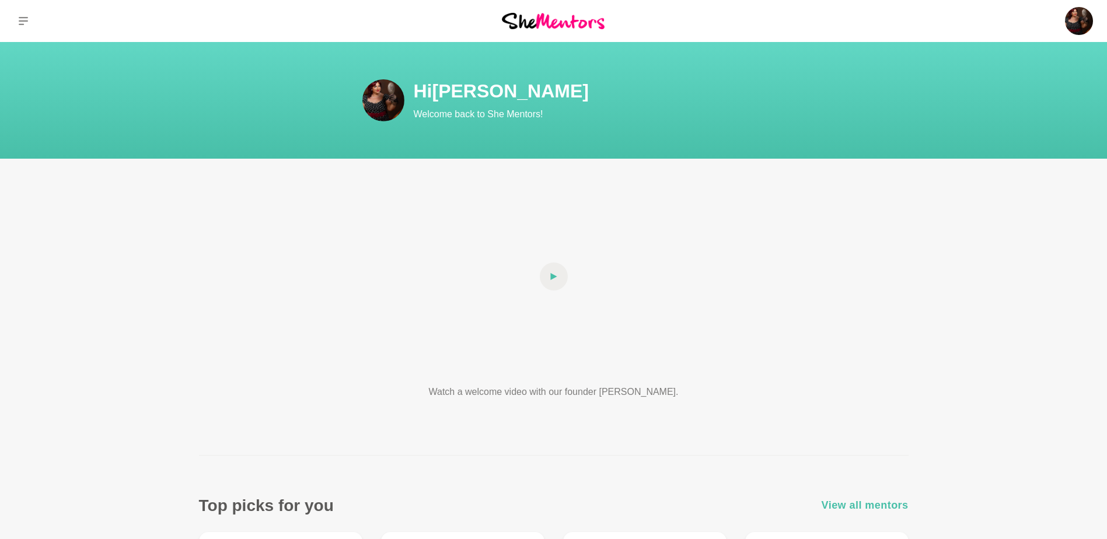
click at [856, 500] on span "View all mentors" at bounding box center [864, 505] width 87 height 17
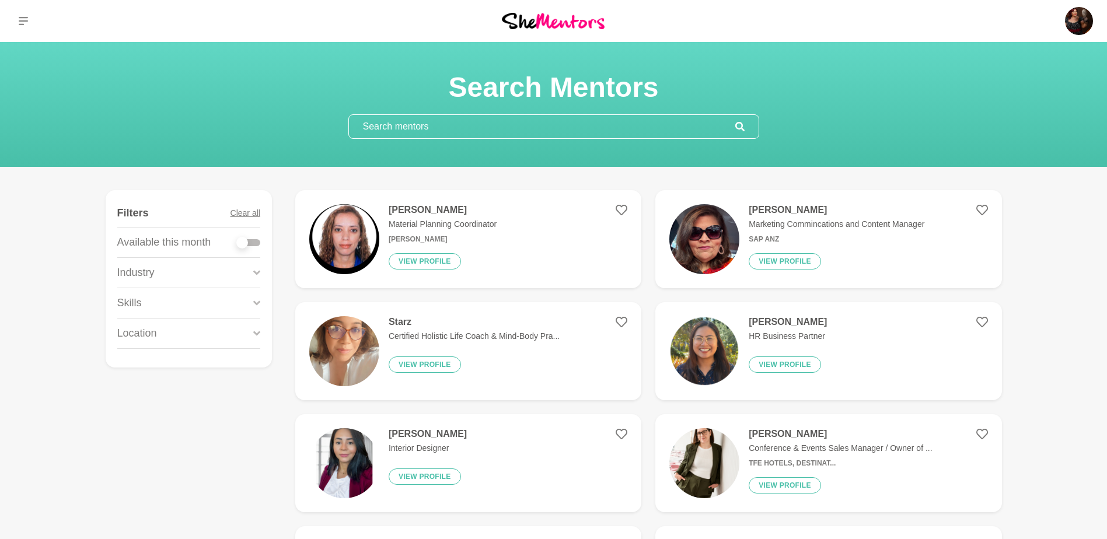
click at [411, 122] on input "text" at bounding box center [542, 126] width 386 height 23
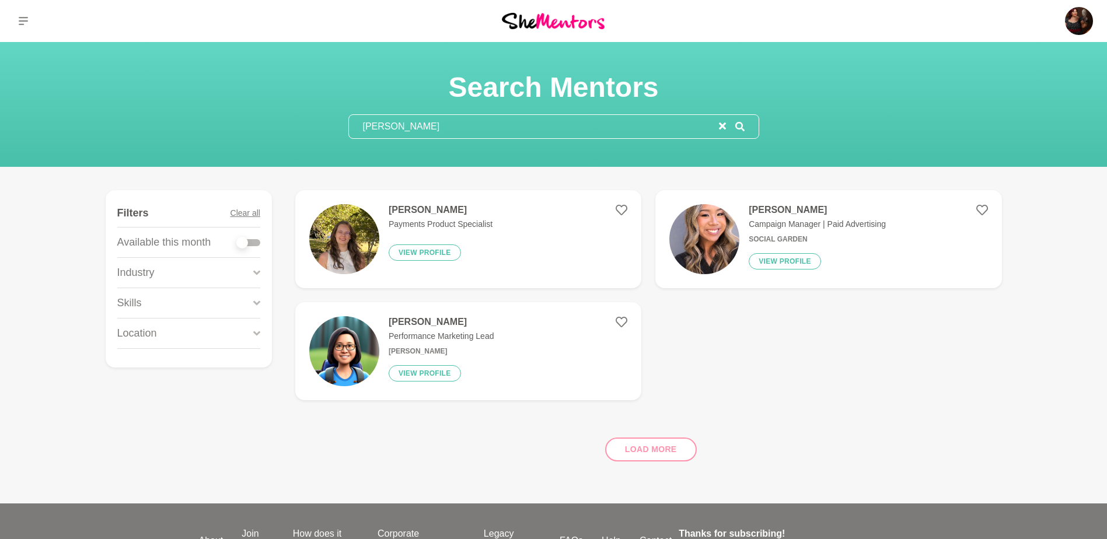
type input "[PERSON_NAME]"
click at [424, 226] on p "Payments Product Specialist" at bounding box center [441, 224] width 104 height 12
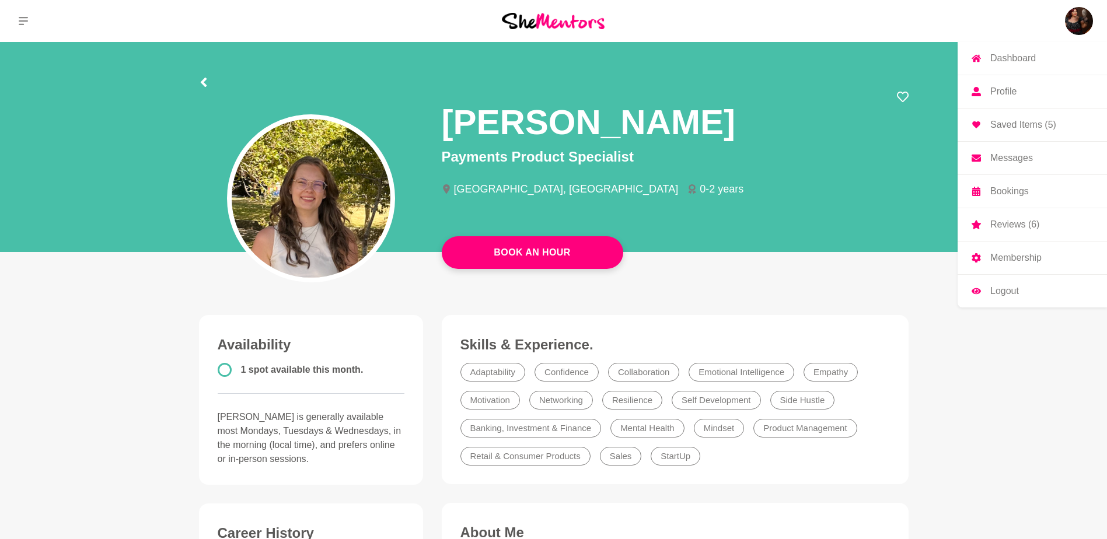
click at [1003, 60] on p "Dashboard" at bounding box center [1013, 58] width 46 height 9
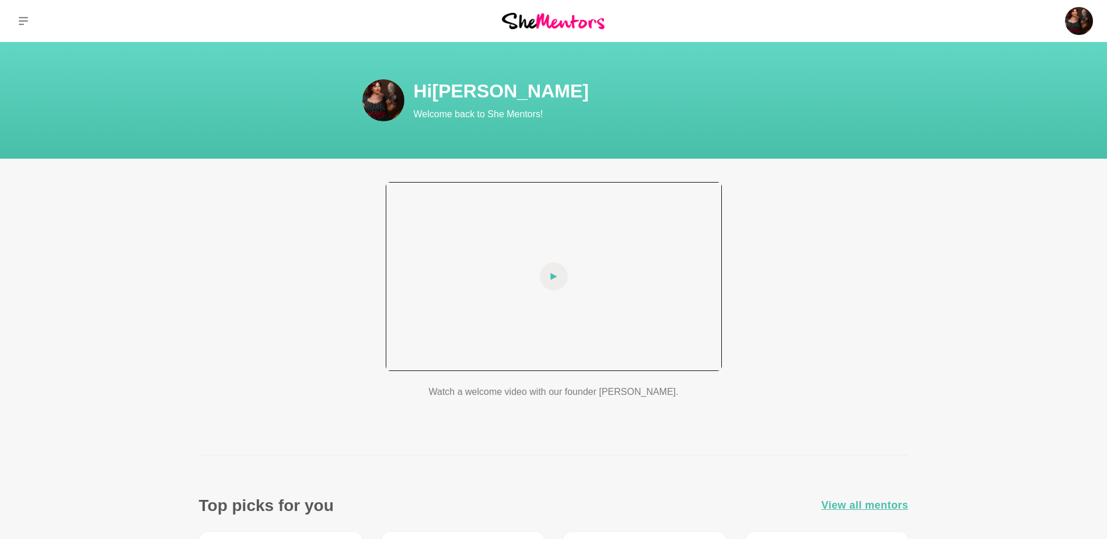
click at [554, 274] on icon at bounding box center [553, 277] width 7 height 28
click at [558, 343] on div at bounding box center [554, 276] width 336 height 189
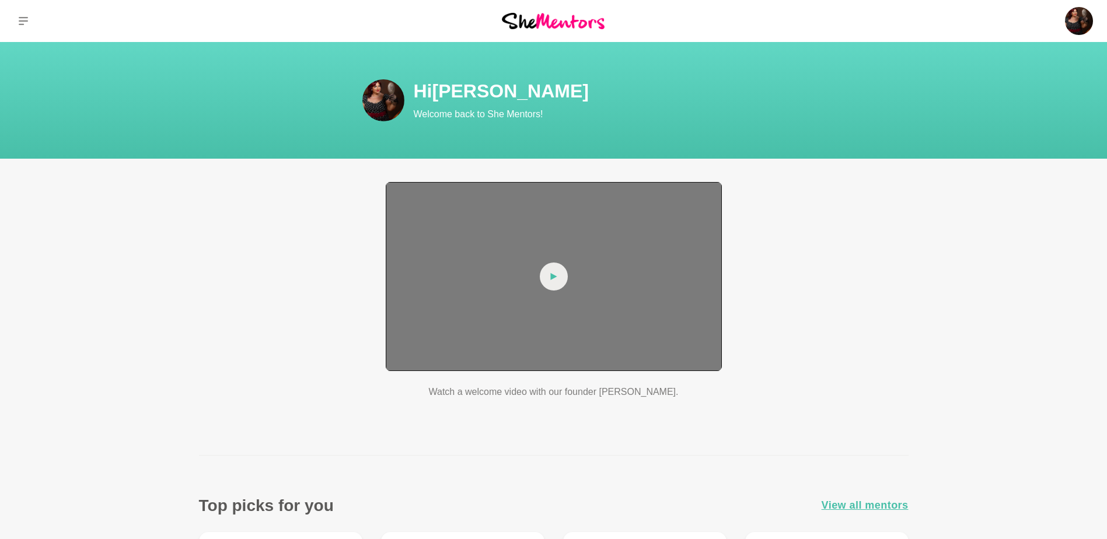
click at [555, 278] on icon at bounding box center [553, 277] width 7 height 28
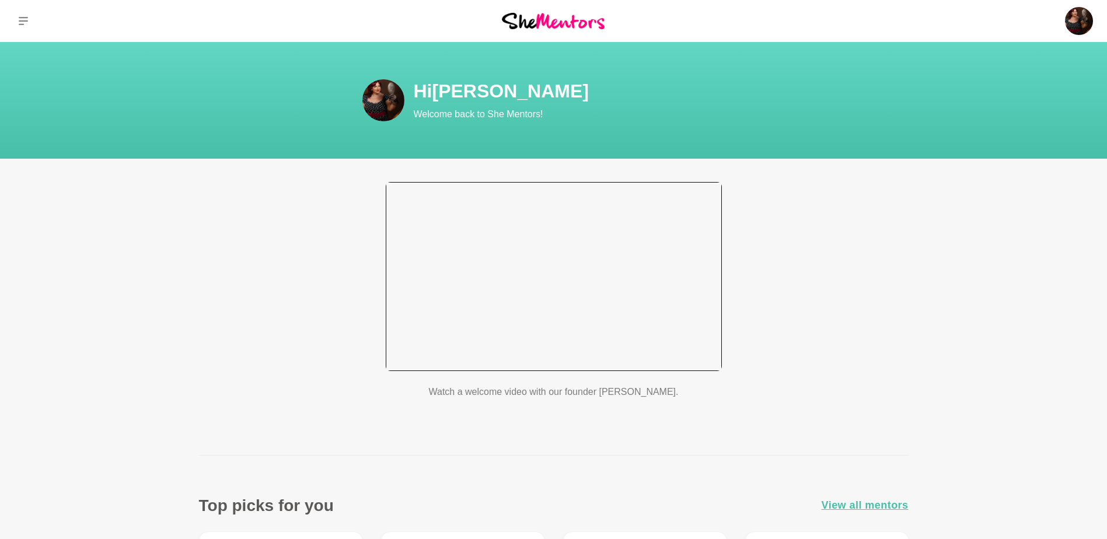
click at [674, 354] on div at bounding box center [554, 276] width 336 height 189
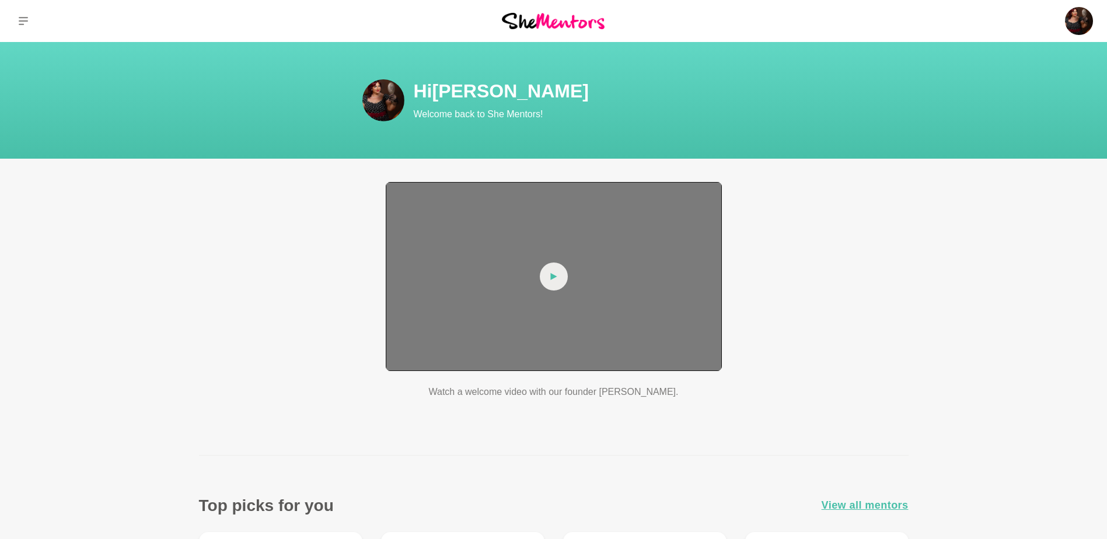
click at [549, 277] on span at bounding box center [554, 277] width 28 height 28
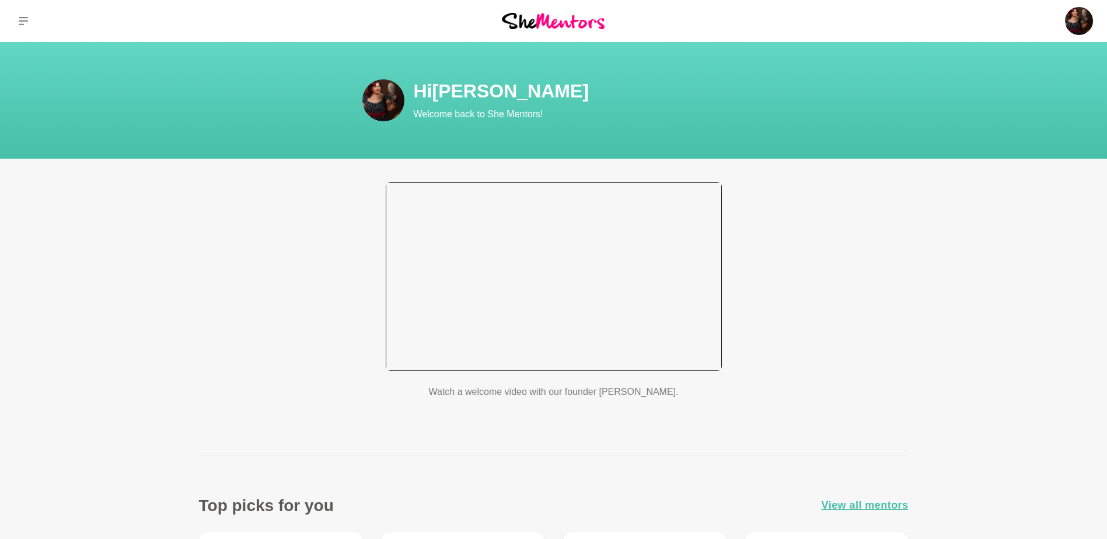
click at [549, 267] on div at bounding box center [554, 276] width 336 height 189
